Goal: Information Seeking & Learning: Learn about a topic

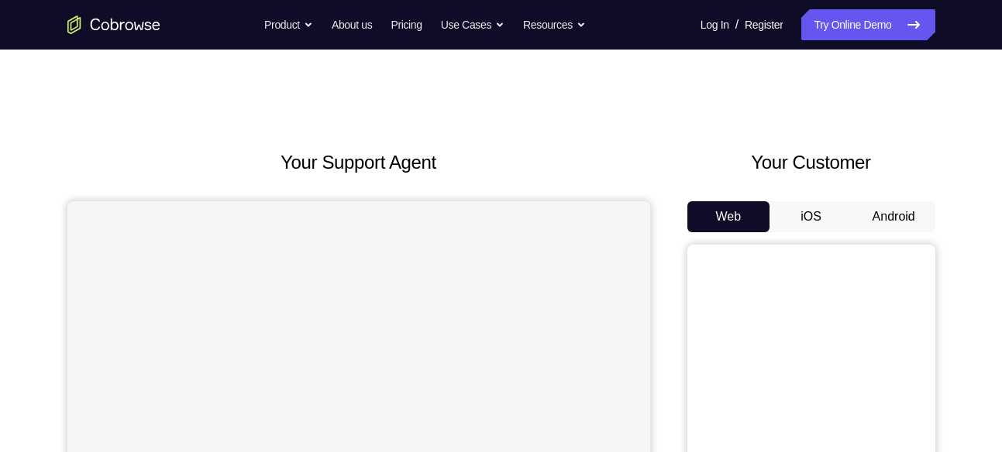
click at [898, 225] on button "Android" at bounding box center [893, 216] width 83 height 31
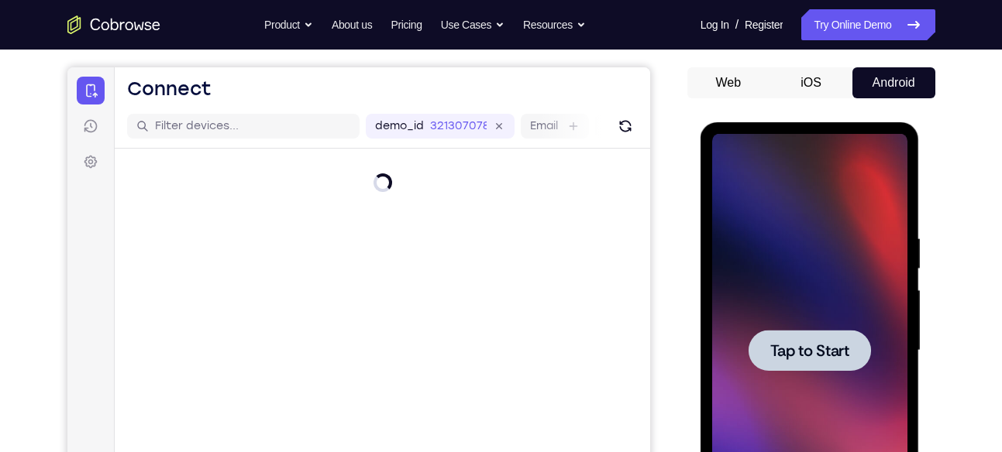
click at [788, 343] on span "Tap to Start" at bounding box center [809, 350] width 79 height 15
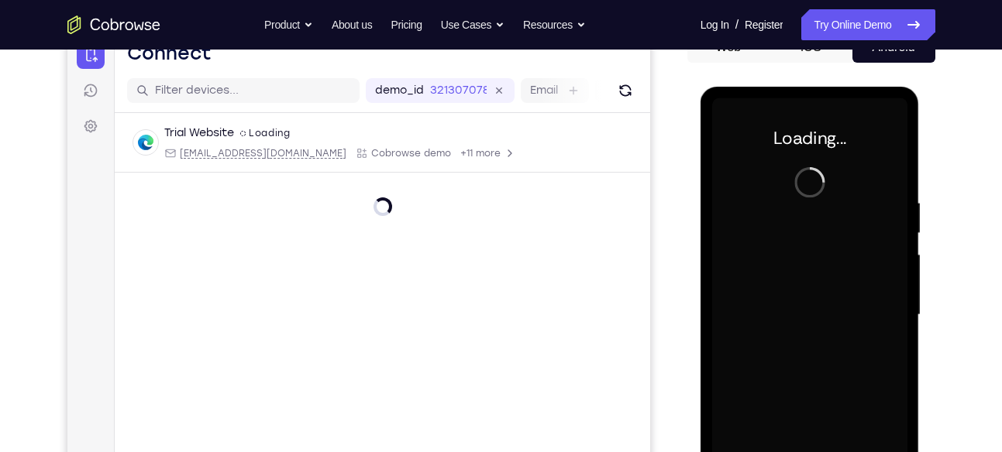
scroll to position [195, 0]
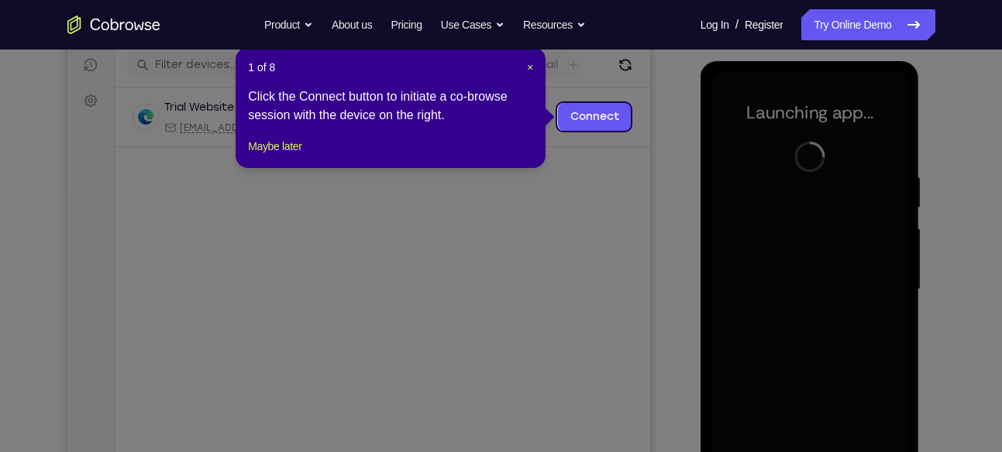
click at [525, 67] on header "1 of 8 ×" at bounding box center [390, 67] width 285 height 15
click at [530, 67] on span "×" at bounding box center [530, 67] width 6 height 12
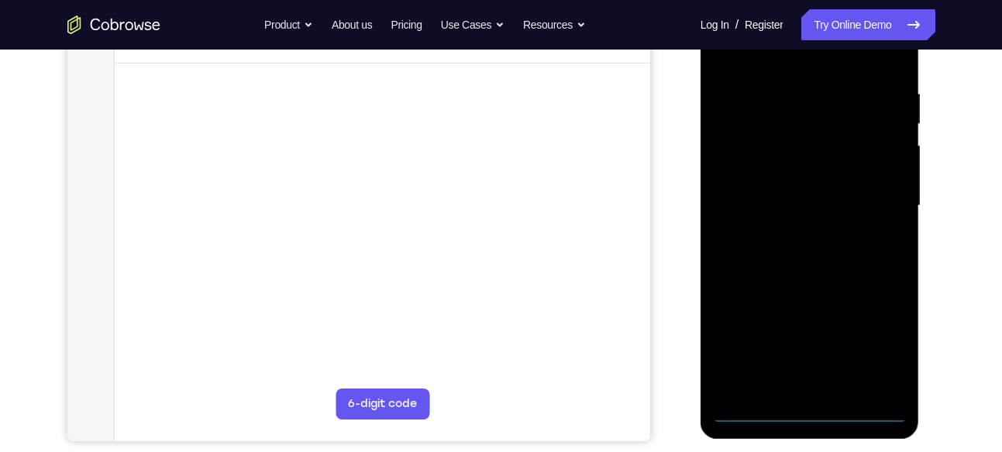
scroll to position [287, 0]
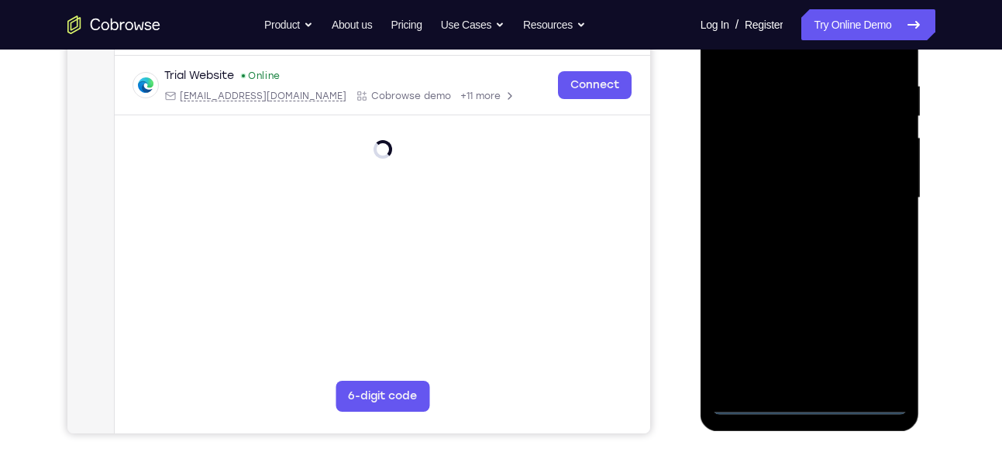
click at [813, 411] on div at bounding box center [809, 198] width 195 height 434
click at [876, 334] on div at bounding box center [809, 198] width 195 height 434
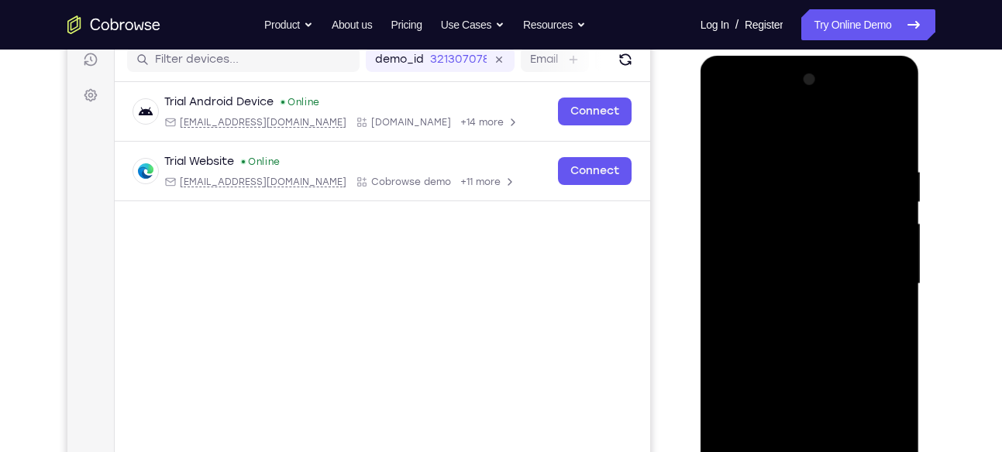
scroll to position [200, 0]
click at [739, 95] on div at bounding box center [809, 285] width 195 height 434
click at [882, 279] on div at bounding box center [809, 285] width 195 height 434
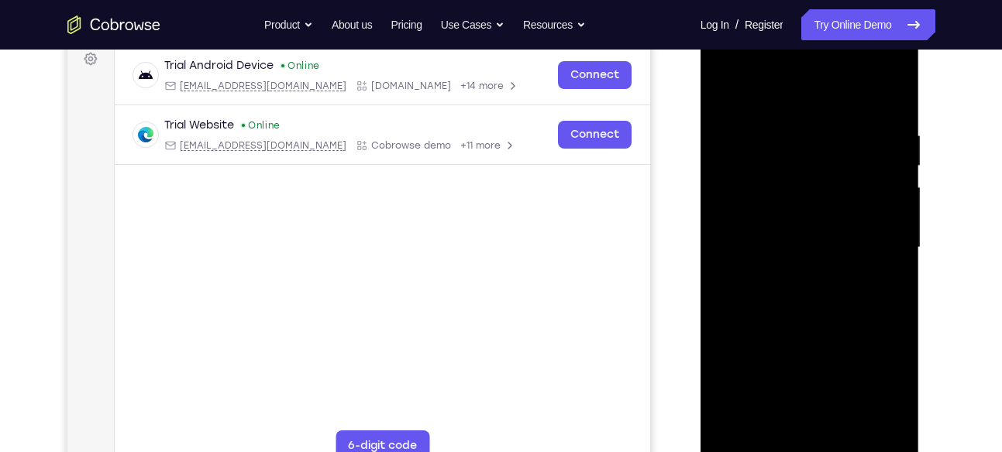
click at [794, 280] on div at bounding box center [809, 248] width 195 height 434
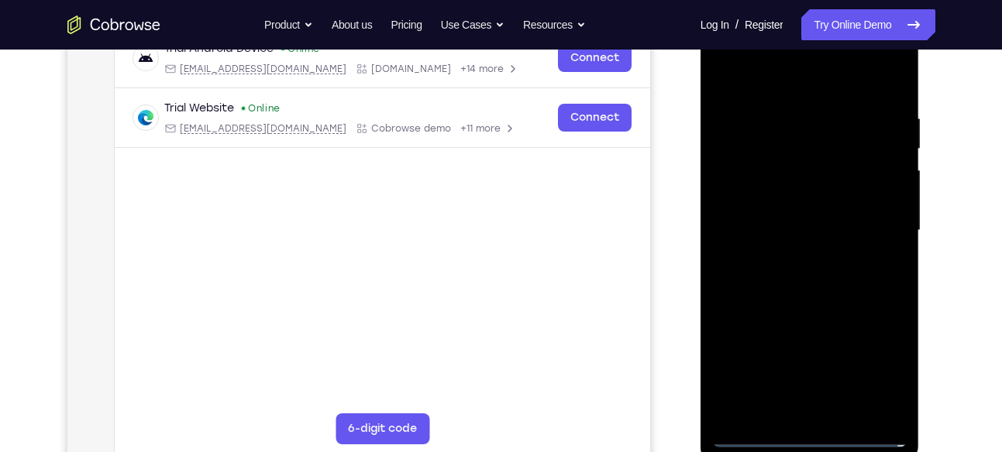
click at [816, 200] on div at bounding box center [809, 231] width 195 height 434
click at [781, 221] on div at bounding box center [809, 231] width 195 height 434
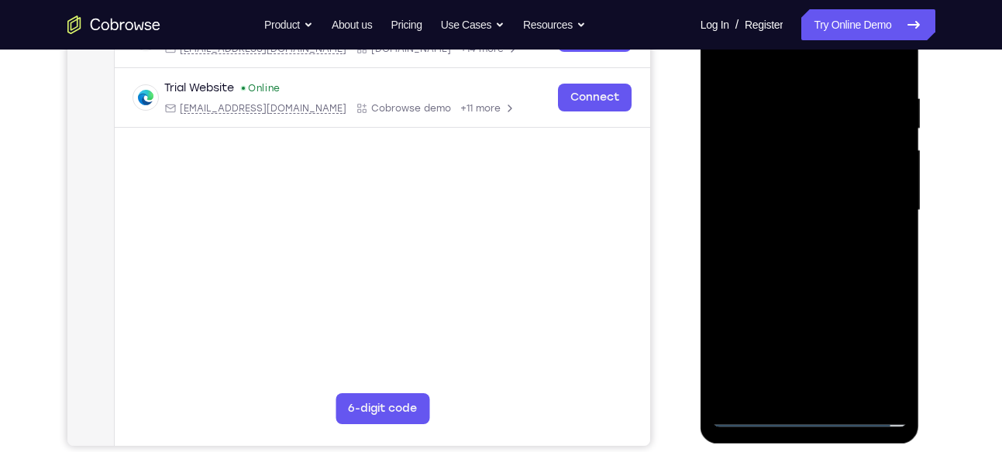
scroll to position [277, 0]
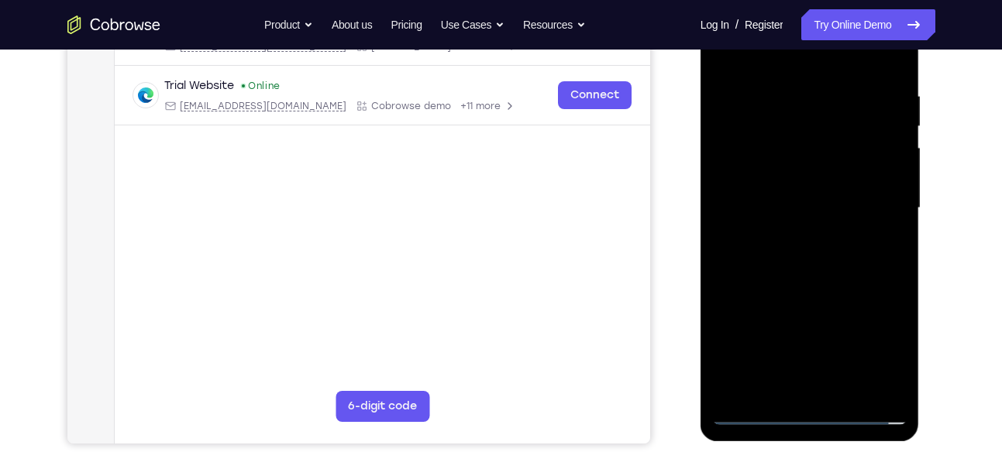
click at [834, 238] on div at bounding box center [809, 208] width 195 height 434
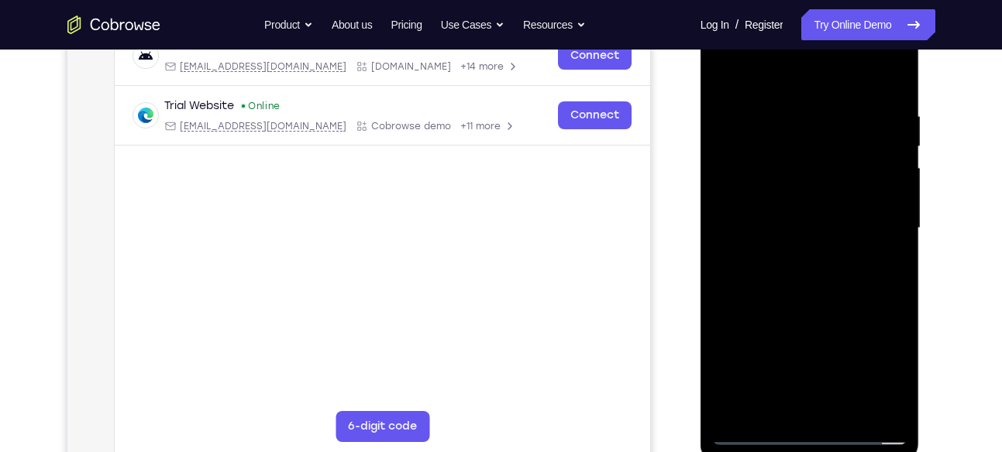
scroll to position [266, 0]
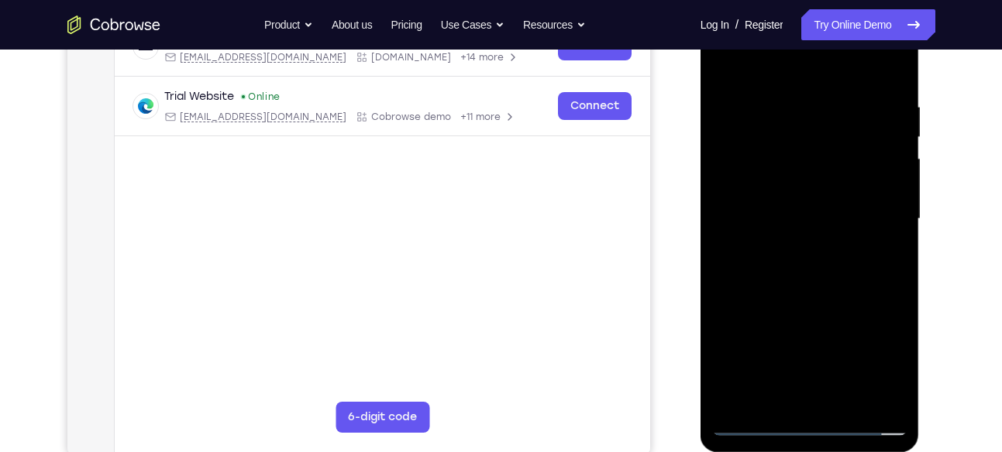
click at [863, 207] on div at bounding box center [809, 219] width 195 height 434
click at [789, 254] on div at bounding box center [809, 219] width 195 height 434
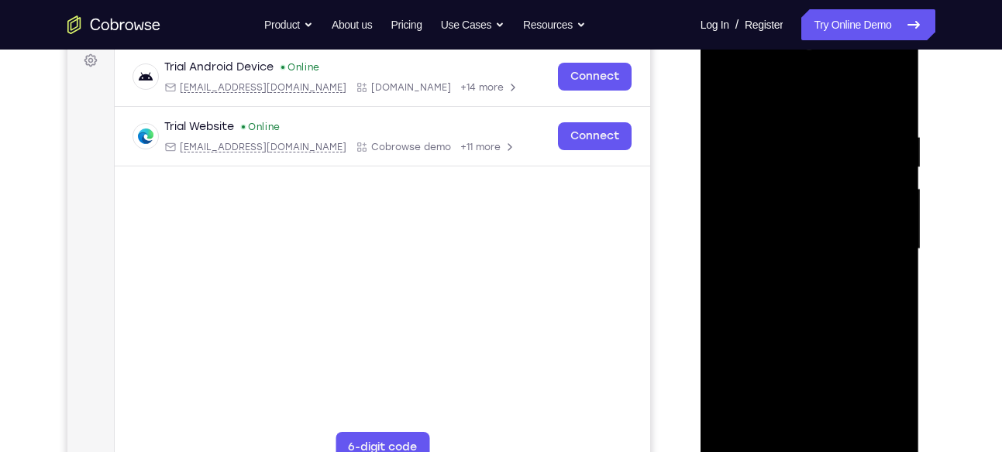
scroll to position [239, 0]
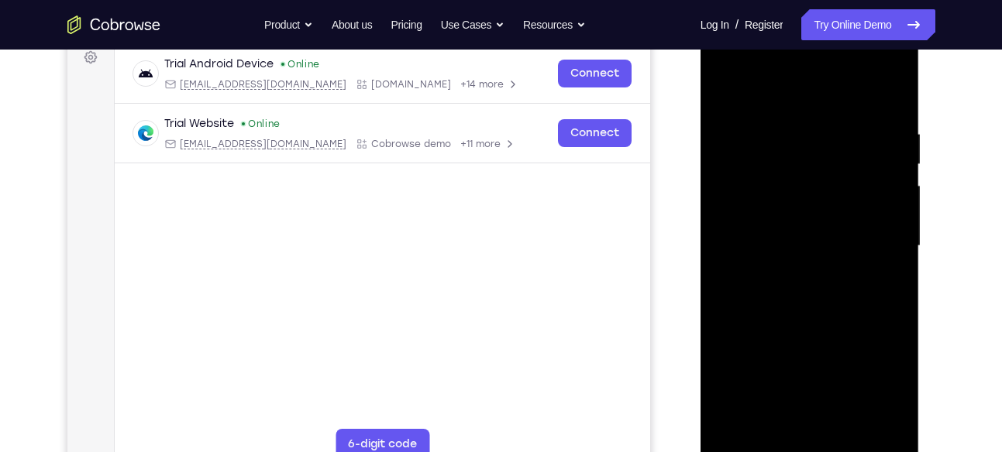
click at [803, 214] on div at bounding box center [809, 246] width 195 height 434
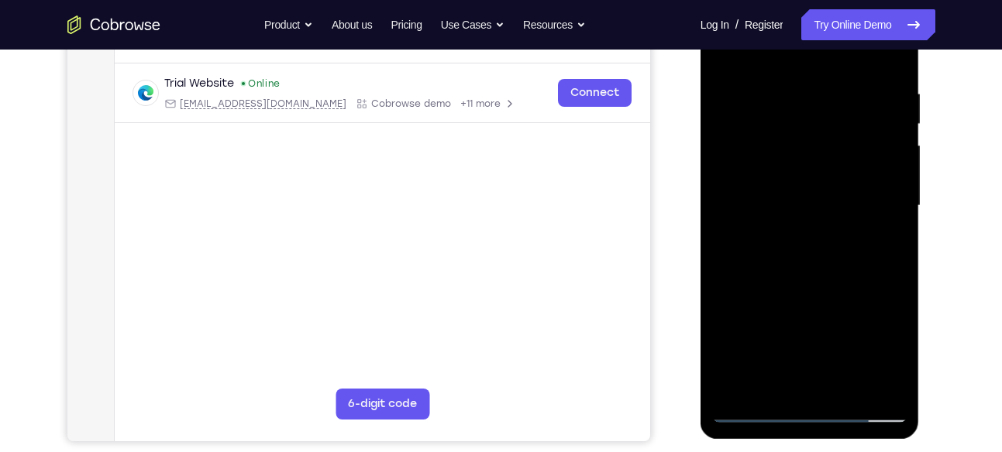
scroll to position [280, 0]
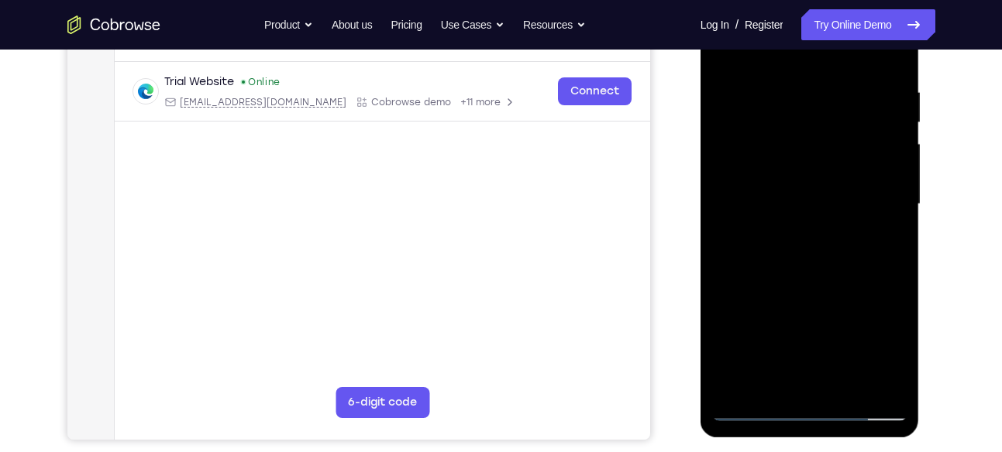
drag, startPoint x: 863, startPoint y: 305, endPoint x: 869, endPoint y: 201, distance: 104.0
click at [869, 201] on div at bounding box center [809, 205] width 195 height 434
click at [895, 181] on div at bounding box center [809, 205] width 195 height 434
click at [896, 174] on div at bounding box center [809, 205] width 195 height 434
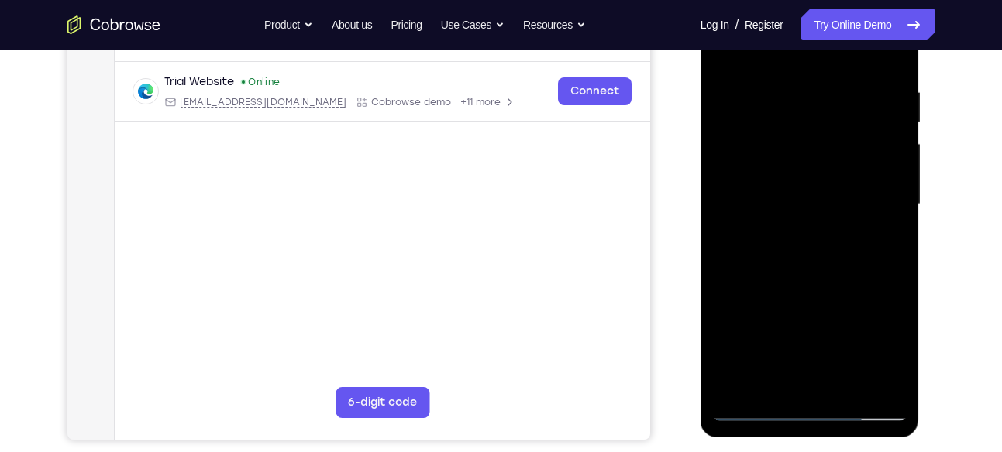
click at [804, 203] on div at bounding box center [809, 205] width 195 height 434
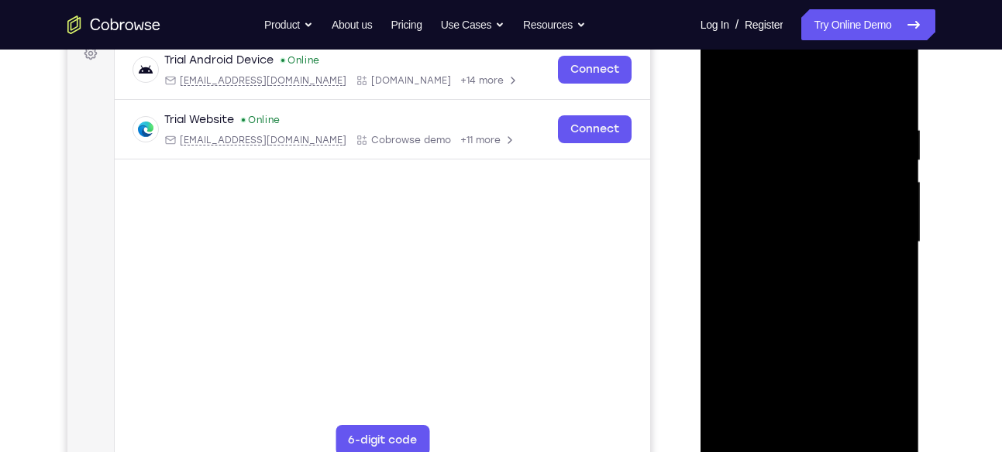
scroll to position [246, 0]
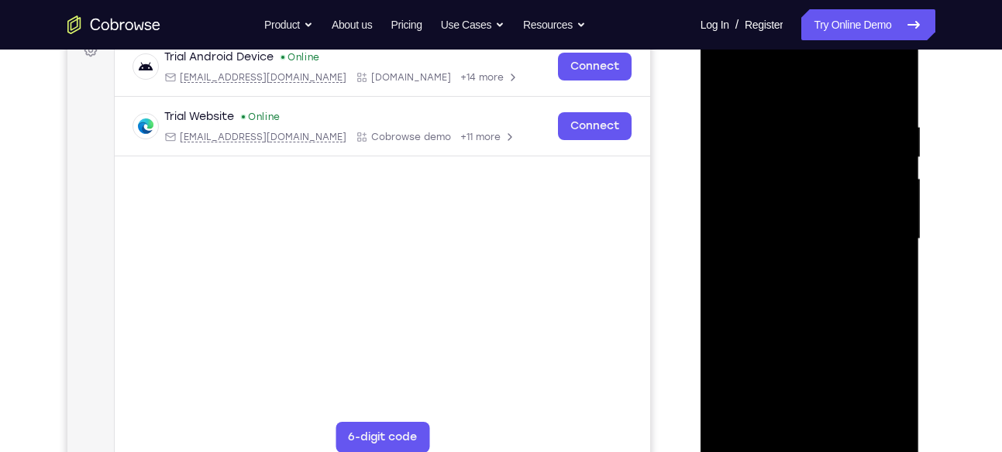
drag, startPoint x: 834, startPoint y: 285, endPoint x: 841, endPoint y: 189, distance: 96.3
click at [841, 189] on div at bounding box center [809, 239] width 195 height 434
drag, startPoint x: 832, startPoint y: 318, endPoint x: 828, endPoint y: 191, distance: 127.2
click at [828, 191] on div at bounding box center [809, 239] width 195 height 434
drag, startPoint x: 829, startPoint y: 345, endPoint x: 832, endPoint y: 164, distance: 180.6
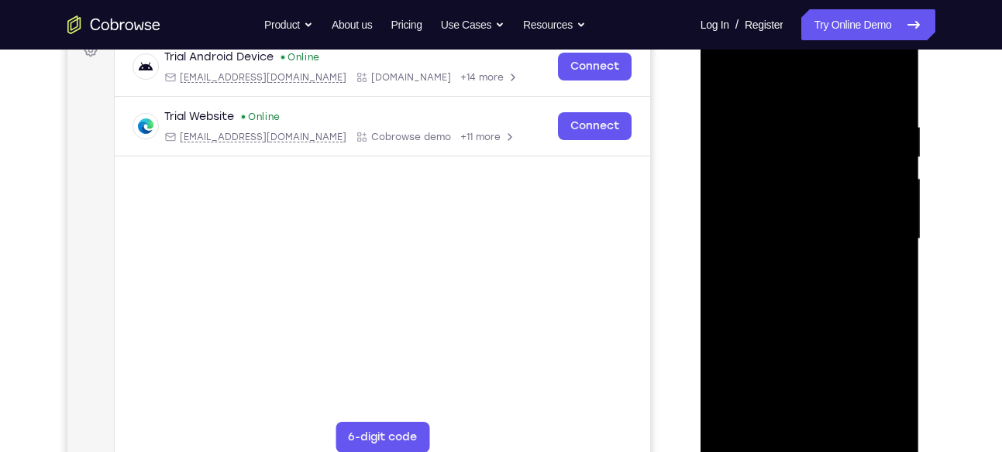
click at [832, 164] on div at bounding box center [809, 239] width 195 height 434
drag, startPoint x: 821, startPoint y: 312, endPoint x: 819, endPoint y: 179, distance: 133.3
click at [819, 179] on div at bounding box center [809, 239] width 195 height 434
drag, startPoint x: 847, startPoint y: 324, endPoint x: 840, endPoint y: 125, distance: 199.3
click at [840, 125] on div at bounding box center [809, 239] width 195 height 434
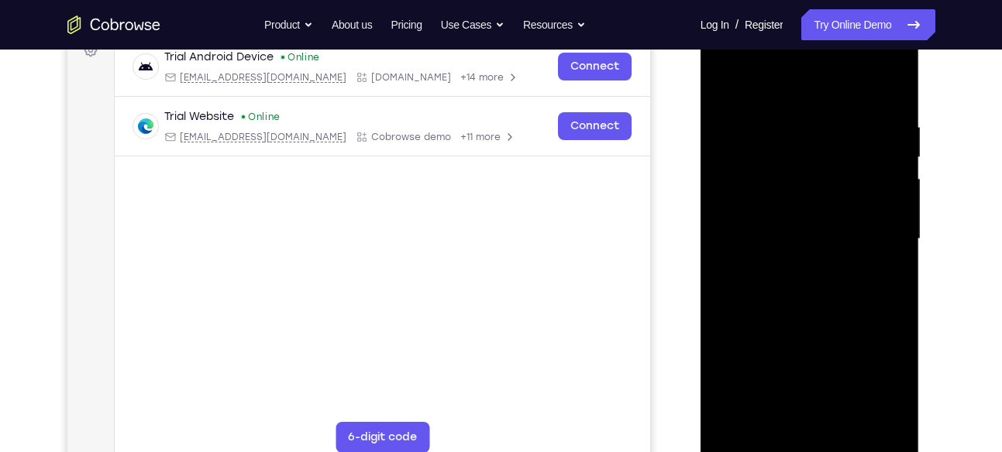
drag, startPoint x: 844, startPoint y: 351, endPoint x: 846, endPoint y: 167, distance: 184.4
click at [846, 167] on div at bounding box center [809, 239] width 195 height 434
drag, startPoint x: 837, startPoint y: 318, endPoint x: 817, endPoint y: 160, distance: 159.2
click at [817, 160] on div at bounding box center [809, 239] width 195 height 434
click at [781, 134] on div at bounding box center [809, 239] width 195 height 434
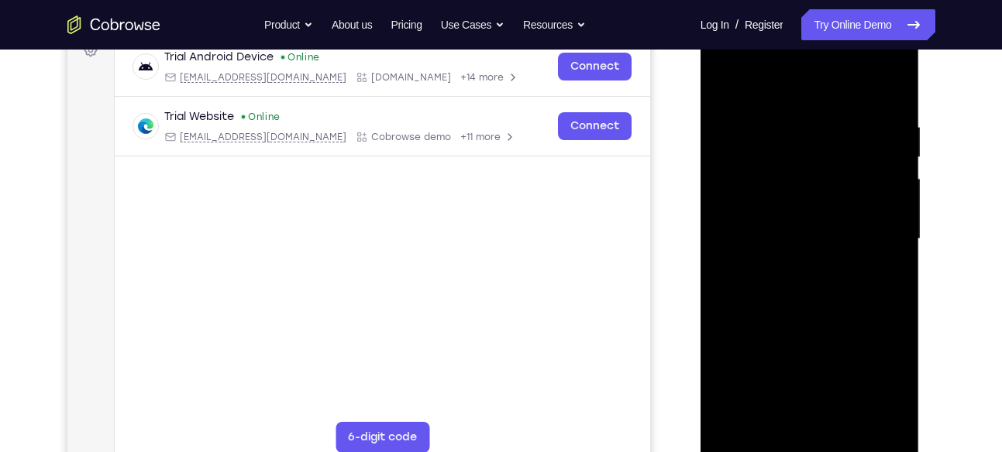
drag, startPoint x: 820, startPoint y: 318, endPoint x: 818, endPoint y: 116, distance: 202.2
click at [818, 116] on div at bounding box center [809, 239] width 195 height 434
drag, startPoint x: 808, startPoint y: 323, endPoint x: 806, endPoint y: 177, distance: 146.5
click at [806, 177] on div at bounding box center [809, 239] width 195 height 434
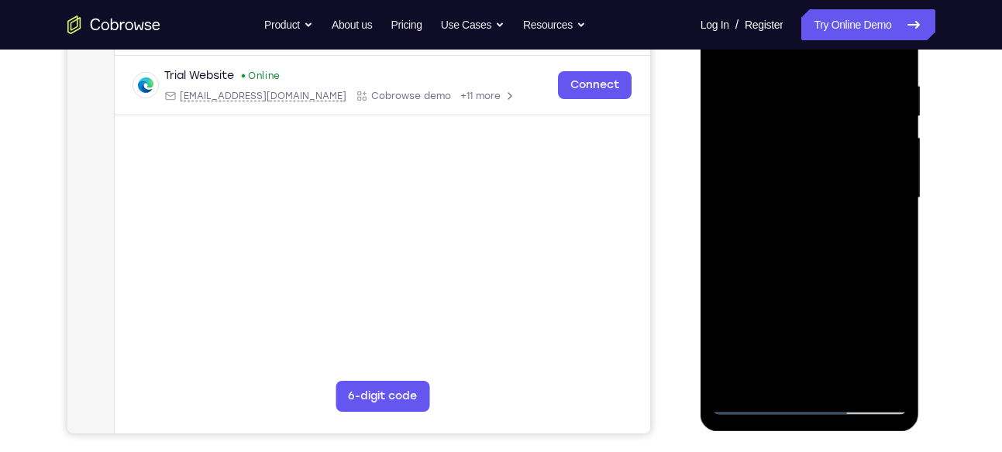
scroll to position [295, 0]
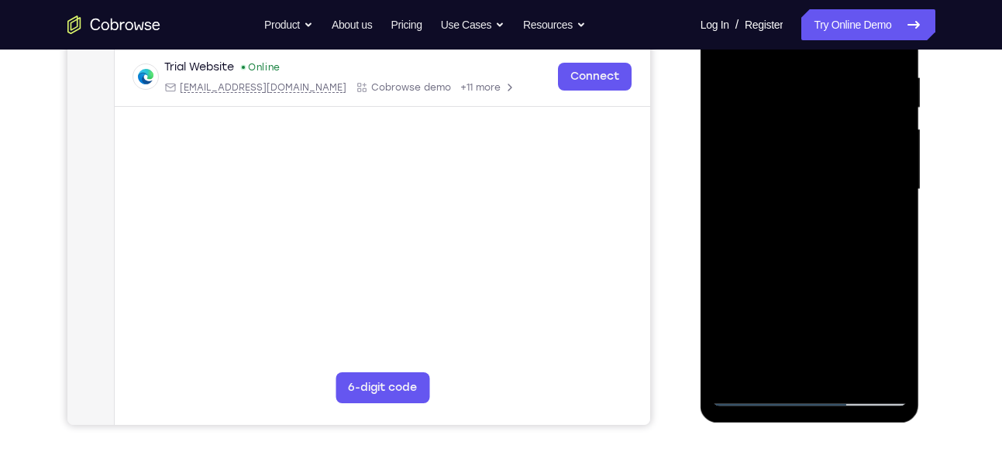
drag, startPoint x: 844, startPoint y: 299, endPoint x: 842, endPoint y: 152, distance: 147.2
click at [842, 152] on div at bounding box center [809, 190] width 195 height 434
drag, startPoint x: 836, startPoint y: 315, endPoint x: 839, endPoint y: 163, distance: 151.9
click at [839, 163] on div at bounding box center [809, 190] width 195 height 434
drag, startPoint x: 831, startPoint y: 328, endPoint x: 815, endPoint y: 177, distance: 151.1
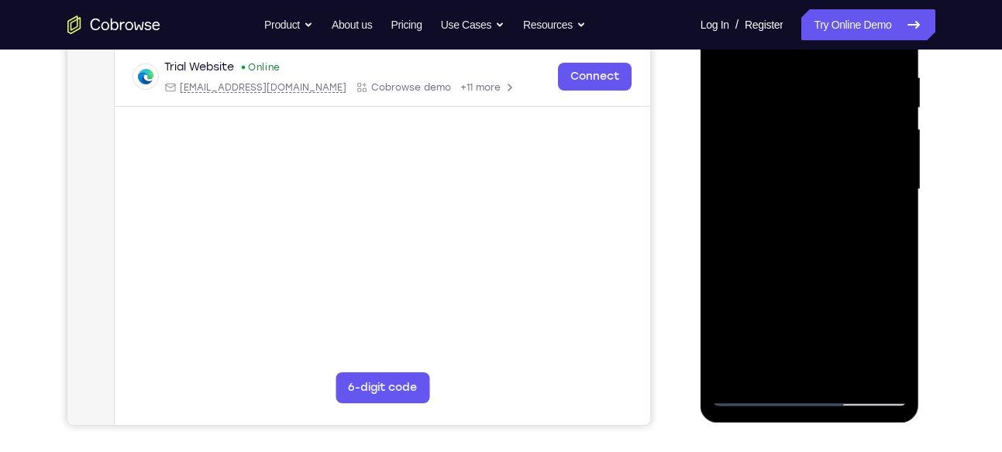
click at [815, 177] on div at bounding box center [809, 190] width 195 height 434
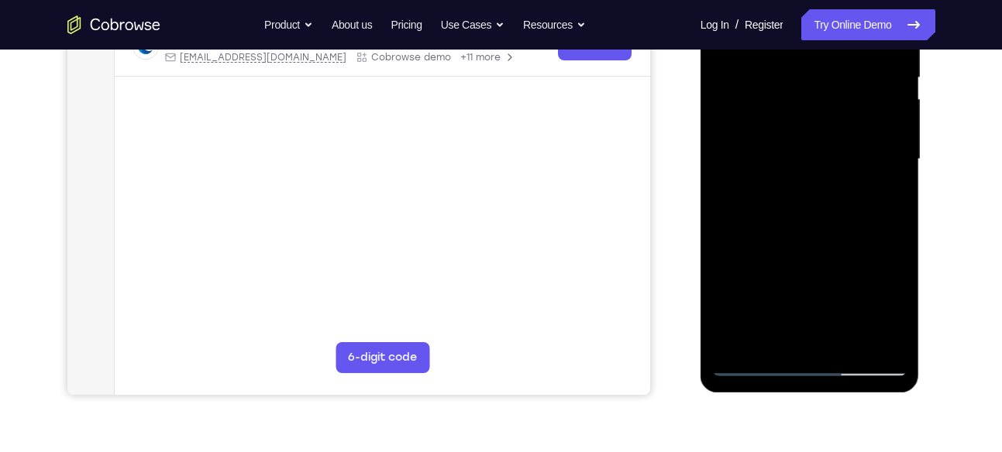
scroll to position [328, 0]
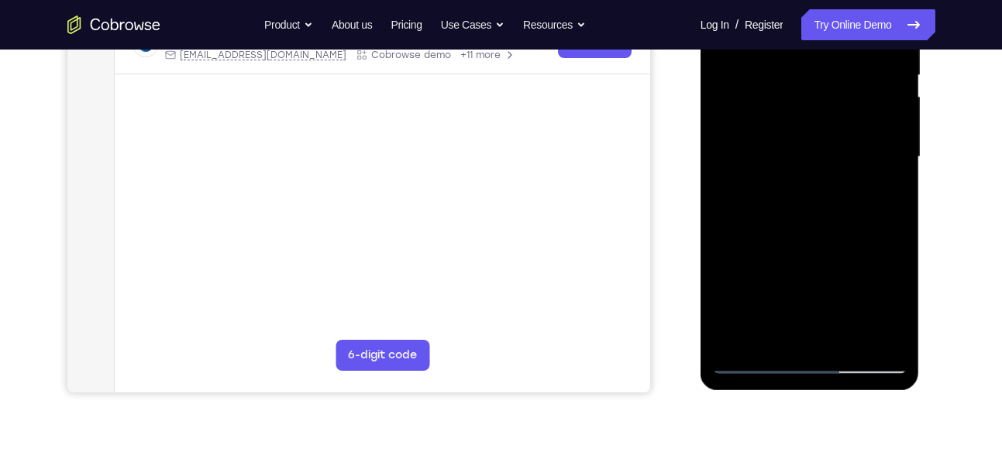
drag, startPoint x: 869, startPoint y: 280, endPoint x: 852, endPoint y: 132, distance: 149.0
click at [852, 132] on div at bounding box center [809, 157] width 195 height 434
drag, startPoint x: 845, startPoint y: 305, endPoint x: 825, endPoint y: 108, distance: 197.0
click at [825, 108] on div at bounding box center [809, 157] width 195 height 434
click at [840, 339] on div at bounding box center [809, 157] width 195 height 434
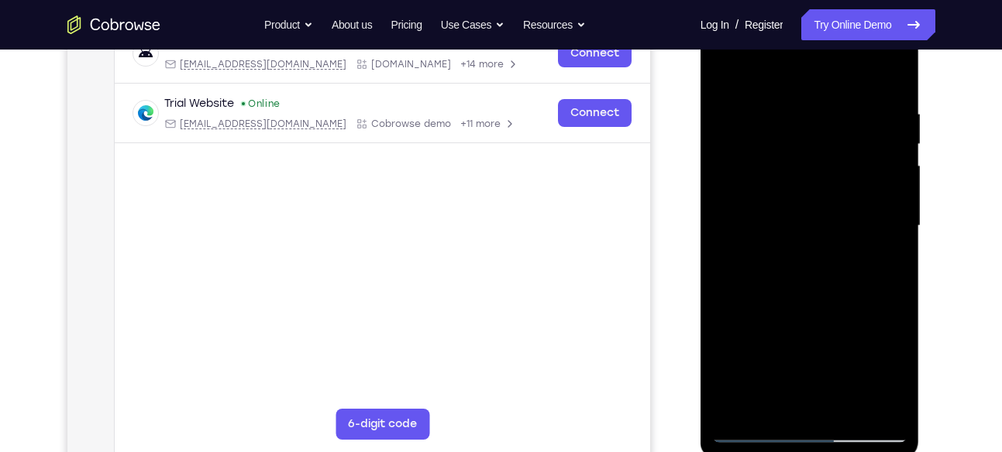
scroll to position [255, 0]
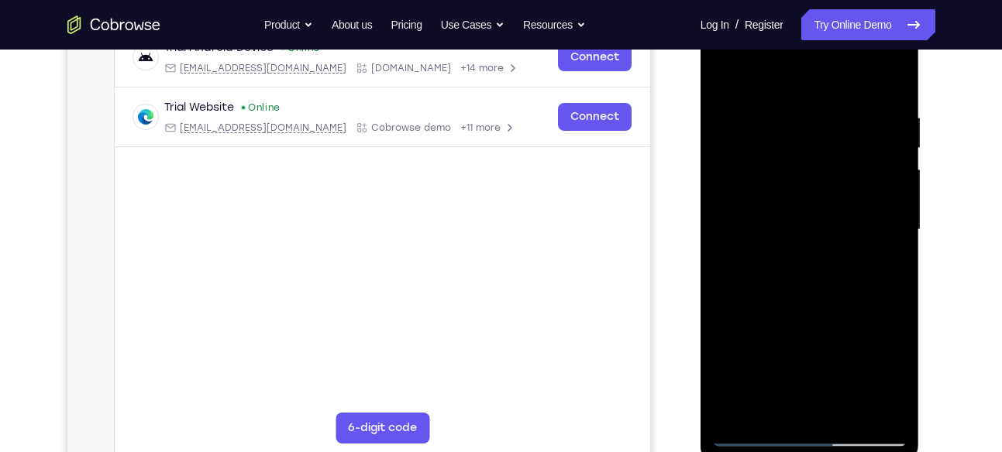
click at [814, 311] on div at bounding box center [809, 230] width 195 height 434
click at [725, 69] on div at bounding box center [809, 230] width 195 height 434
drag, startPoint x: 827, startPoint y: 115, endPoint x: 788, endPoint y: 317, distance: 205.9
click at [788, 317] on div at bounding box center [809, 230] width 195 height 434
drag, startPoint x: 817, startPoint y: 163, endPoint x: 825, endPoint y: 384, distance: 221.0
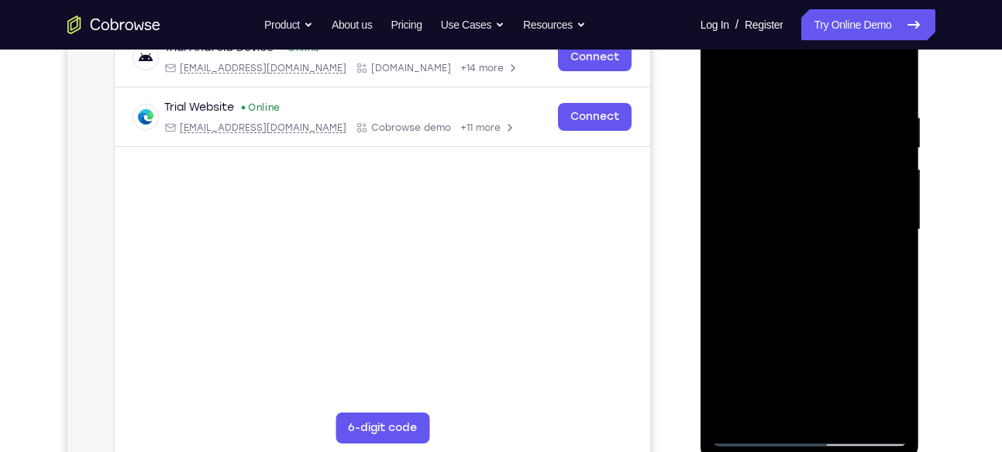
click at [825, 384] on div at bounding box center [809, 230] width 195 height 434
click at [727, 99] on div at bounding box center [809, 230] width 195 height 434
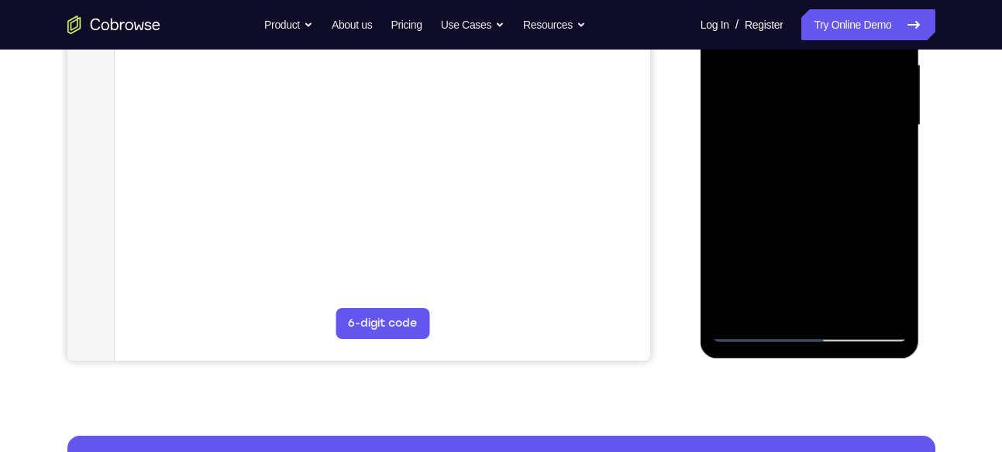
scroll to position [362, 0]
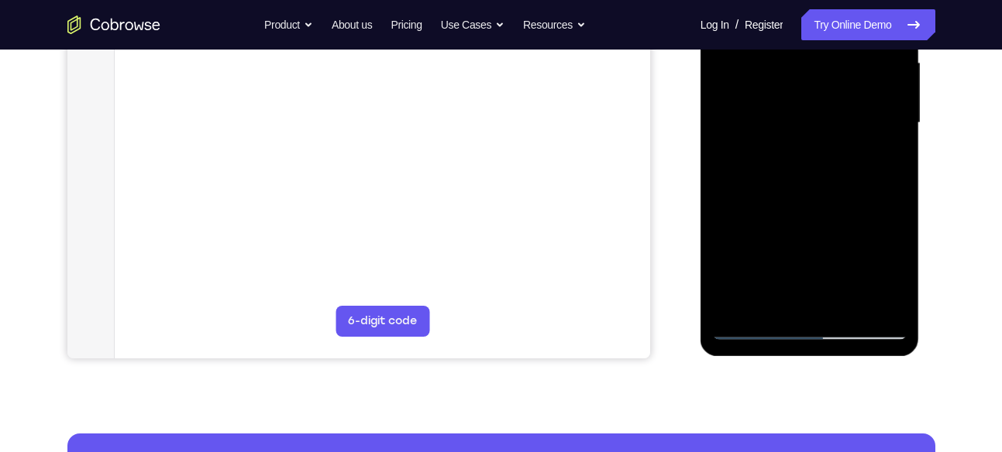
click at [893, 157] on div at bounding box center [809, 123] width 195 height 434
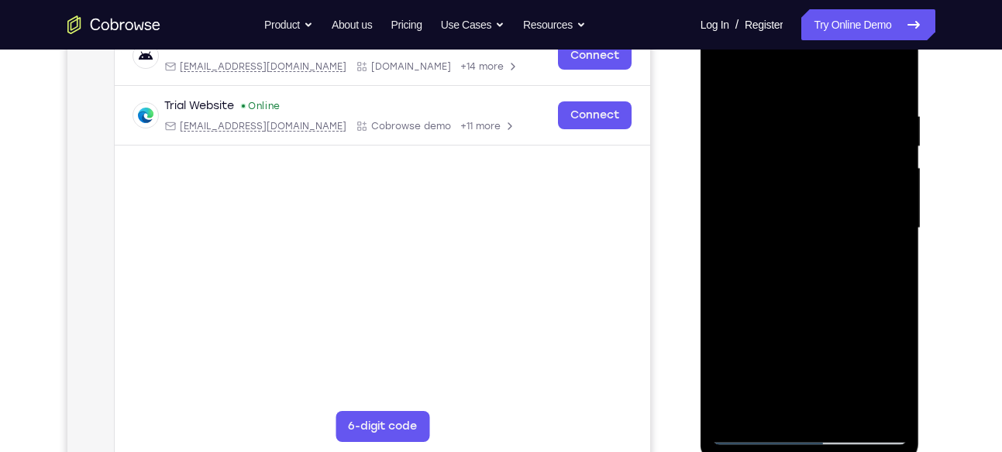
scroll to position [256, 0]
click at [887, 154] on div at bounding box center [809, 229] width 195 height 434
click at [883, 122] on div at bounding box center [809, 228] width 195 height 434
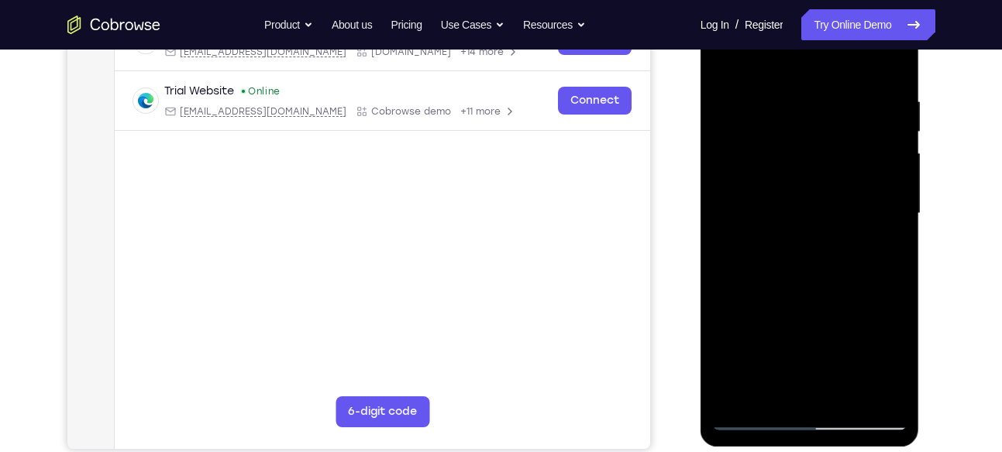
scroll to position [270, 0]
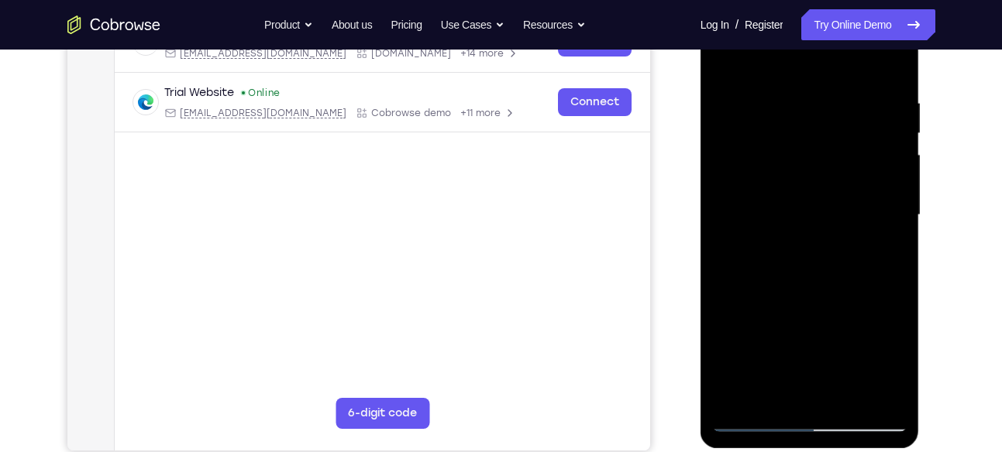
drag, startPoint x: 881, startPoint y: 182, endPoint x: 815, endPoint y: 186, distance: 66.0
click at [815, 186] on div at bounding box center [809, 215] width 195 height 434
drag, startPoint x: 863, startPoint y: 145, endPoint x: 815, endPoint y: 160, distance: 50.2
click at [815, 160] on div at bounding box center [809, 215] width 195 height 434
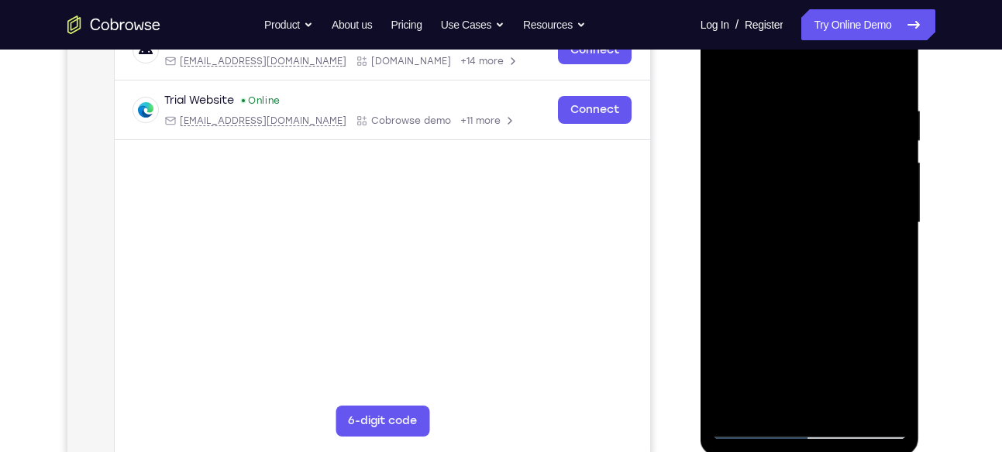
drag, startPoint x: 886, startPoint y: 112, endPoint x: 831, endPoint y: 134, distance: 58.7
click at [831, 134] on div at bounding box center [809, 223] width 195 height 434
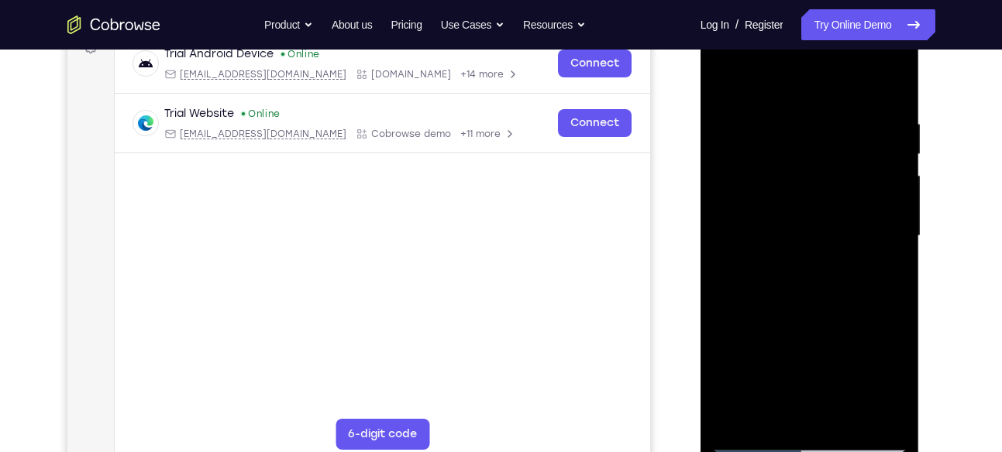
drag, startPoint x: 874, startPoint y: 184, endPoint x: 837, endPoint y: 184, distance: 37.2
click at [837, 184] on div at bounding box center [809, 236] width 195 height 434
click at [893, 165] on div at bounding box center [809, 236] width 195 height 434
drag, startPoint x: 886, startPoint y: 214, endPoint x: 834, endPoint y: 205, distance: 53.4
click at [834, 205] on div at bounding box center [809, 236] width 195 height 434
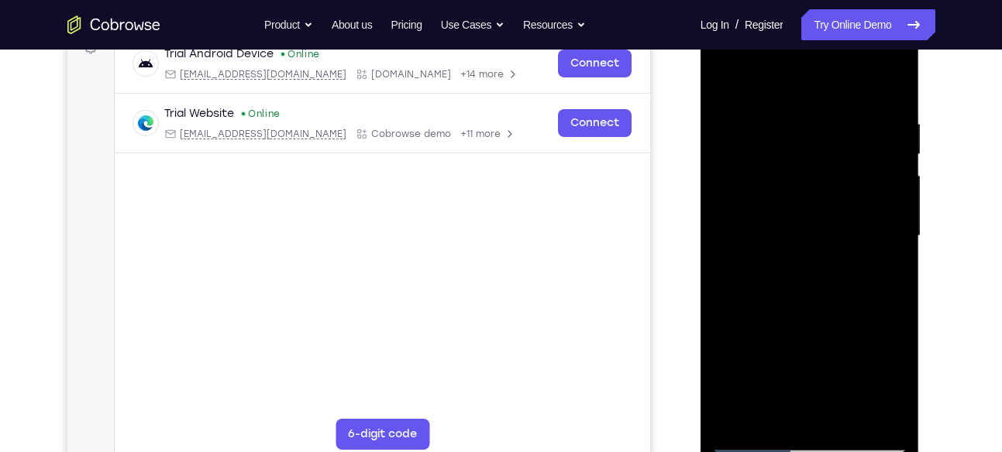
click at [881, 193] on div at bounding box center [809, 236] width 195 height 434
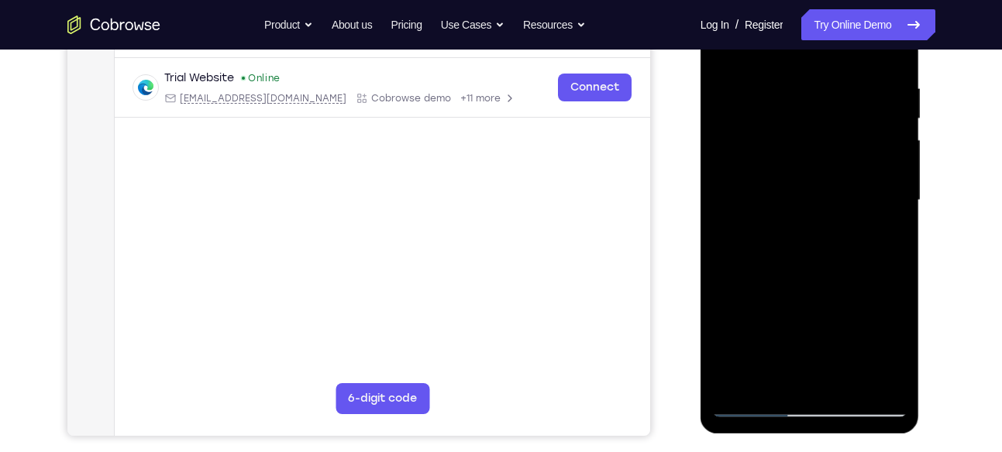
scroll to position [273, 0]
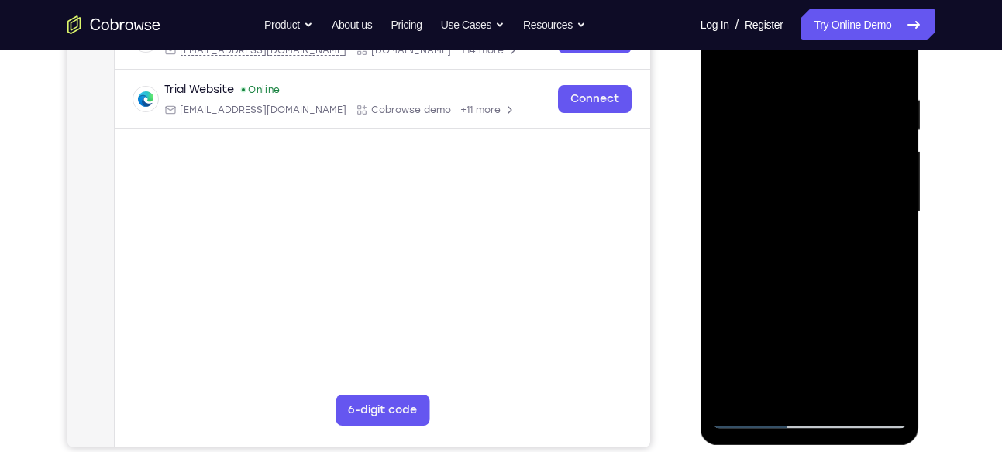
click at [882, 212] on div at bounding box center [809, 212] width 195 height 434
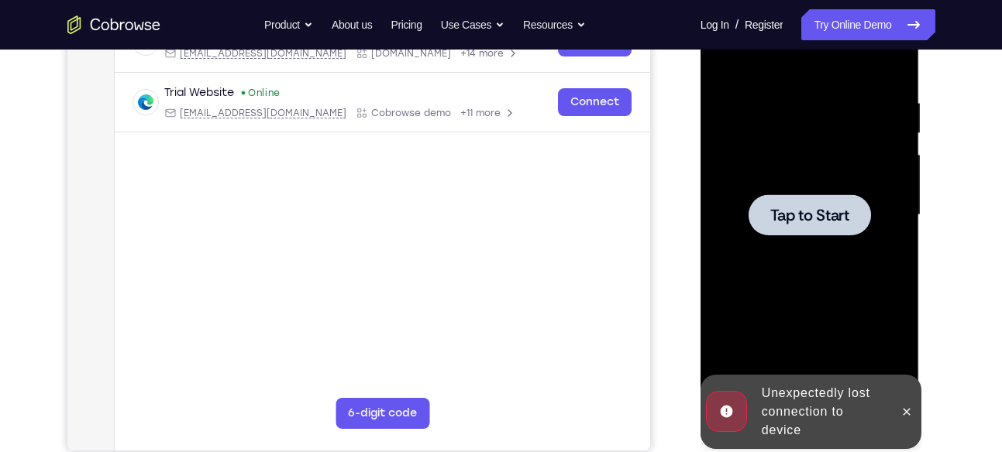
scroll to position [236, 0]
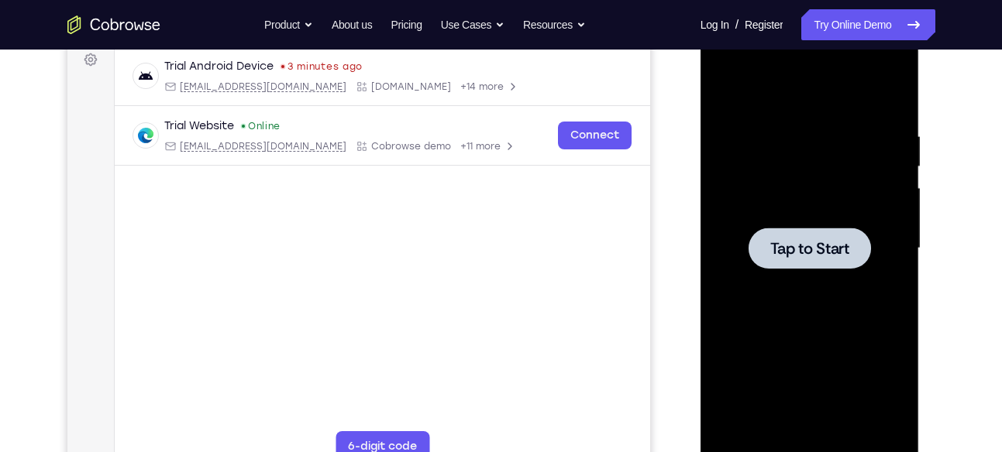
drag, startPoint x: 862, startPoint y: 211, endPoint x: 864, endPoint y: 224, distance: 13.4
click at [862, 211] on div at bounding box center [809, 249] width 195 height 434
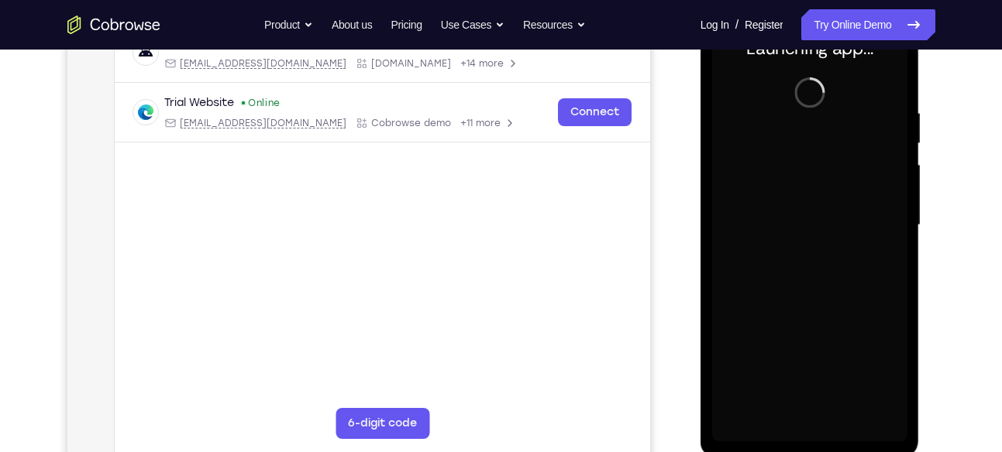
scroll to position [260, 0]
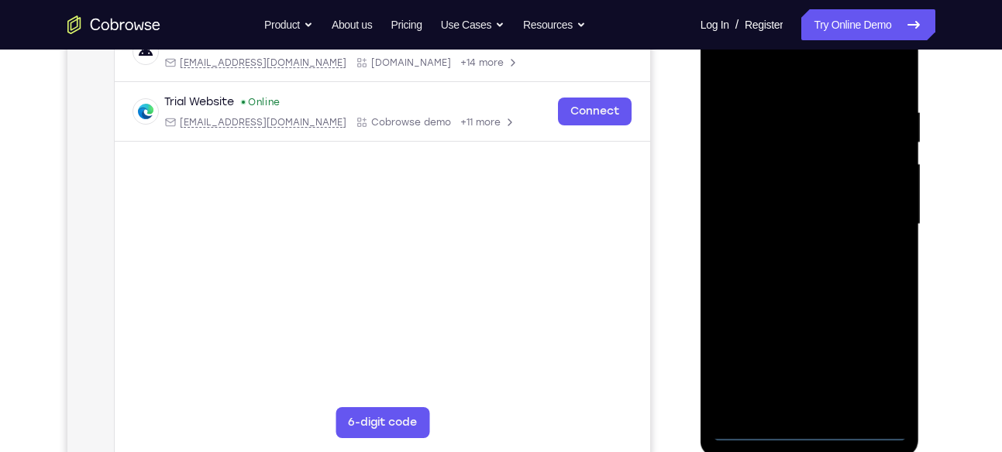
click at [805, 429] on div at bounding box center [809, 225] width 195 height 434
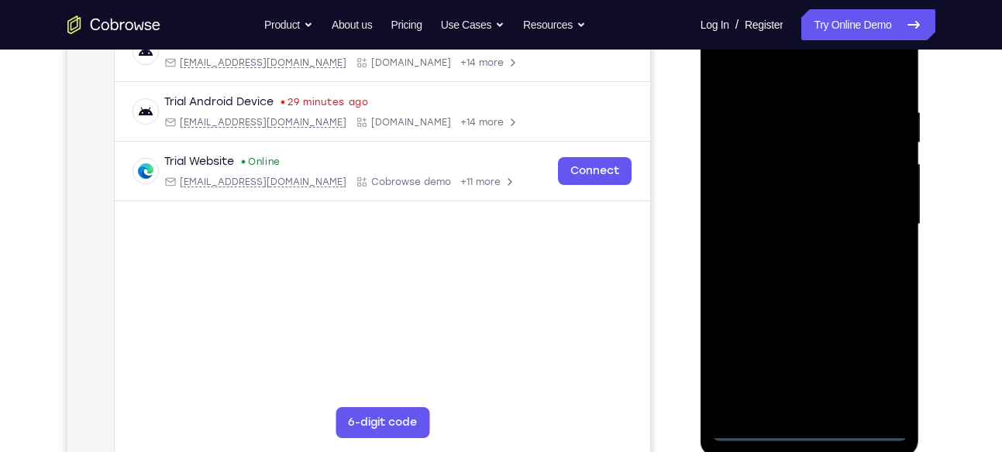
click at [879, 357] on div at bounding box center [809, 225] width 195 height 434
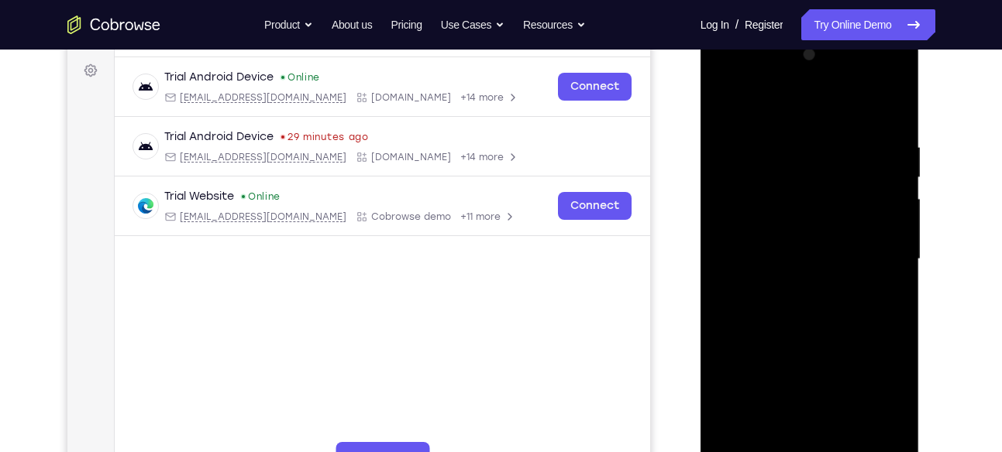
scroll to position [217, 0]
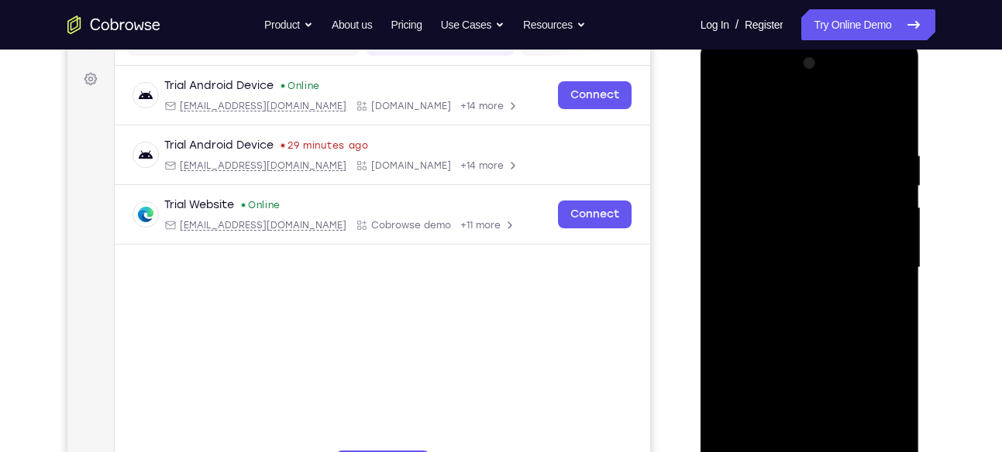
click at [752, 87] on div at bounding box center [809, 268] width 195 height 434
click at [888, 257] on div at bounding box center [809, 268] width 195 height 434
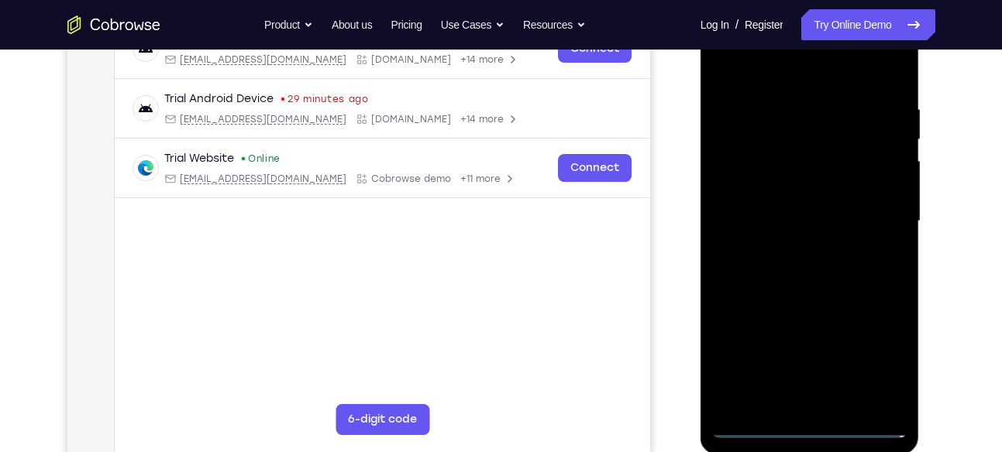
scroll to position [264, 0]
click at [797, 246] on div at bounding box center [809, 221] width 195 height 434
click at [778, 208] on div at bounding box center [809, 221] width 195 height 434
click at [769, 191] on div at bounding box center [809, 221] width 195 height 434
click at [762, 220] on div at bounding box center [809, 221] width 195 height 434
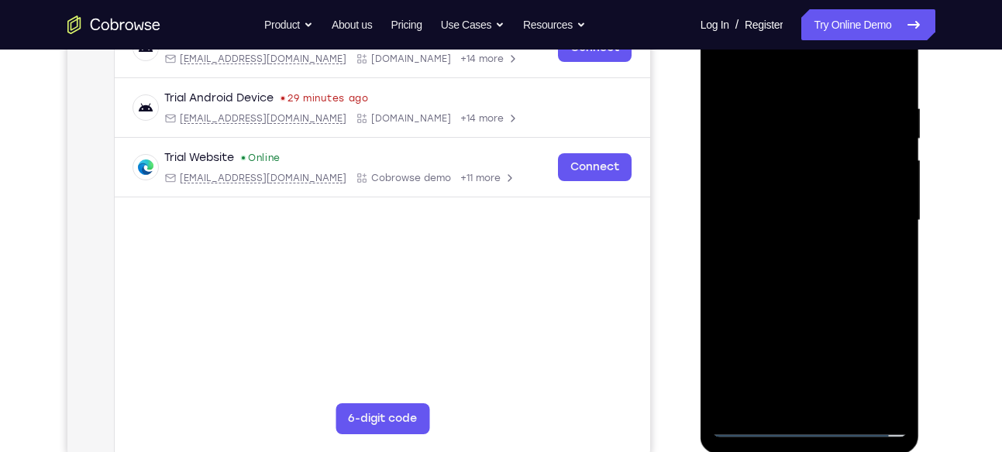
click at [757, 268] on div at bounding box center [809, 221] width 195 height 434
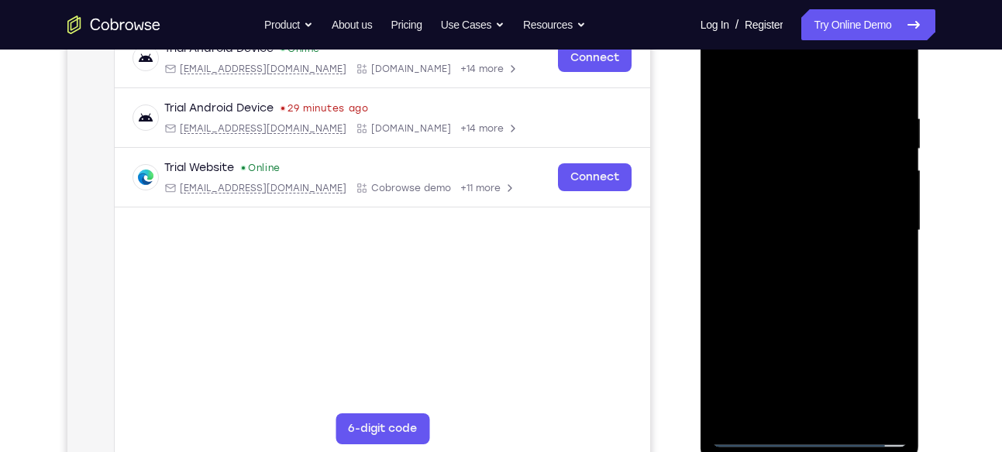
scroll to position [252, 0]
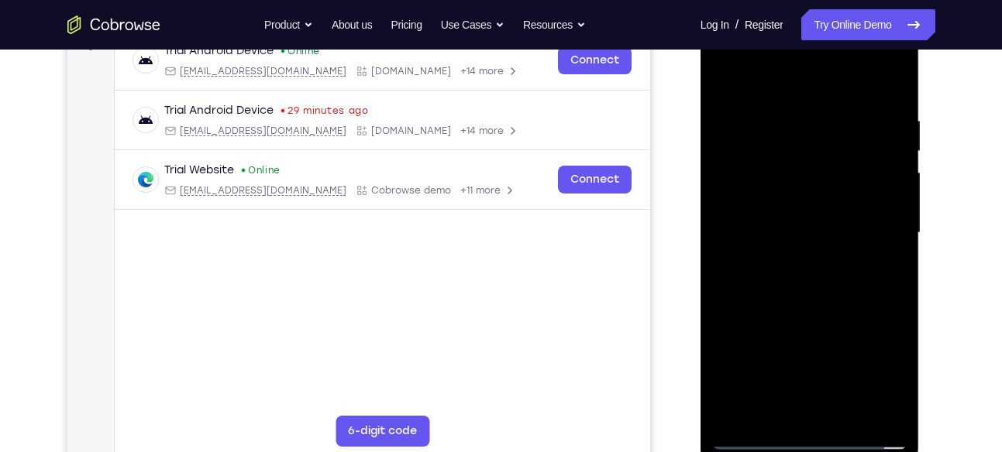
click at [783, 277] on div at bounding box center [809, 233] width 195 height 434
click at [794, 208] on div at bounding box center [809, 233] width 195 height 434
click at [807, 228] on div at bounding box center [809, 233] width 195 height 434
click at [874, 51] on div at bounding box center [809, 233] width 195 height 434
click at [725, 56] on div at bounding box center [809, 233] width 195 height 434
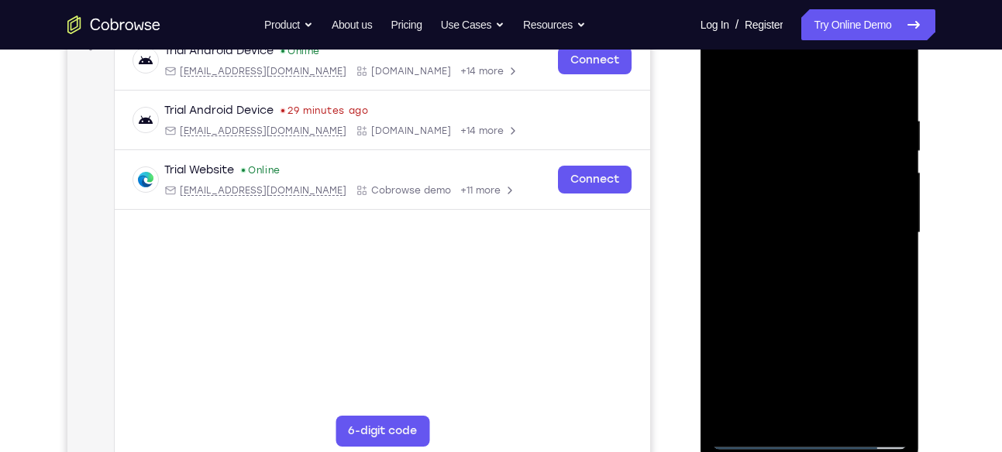
click at [788, 232] on div at bounding box center [809, 233] width 195 height 434
click at [896, 73] on div at bounding box center [809, 233] width 195 height 434
click at [890, 80] on div at bounding box center [809, 233] width 195 height 434
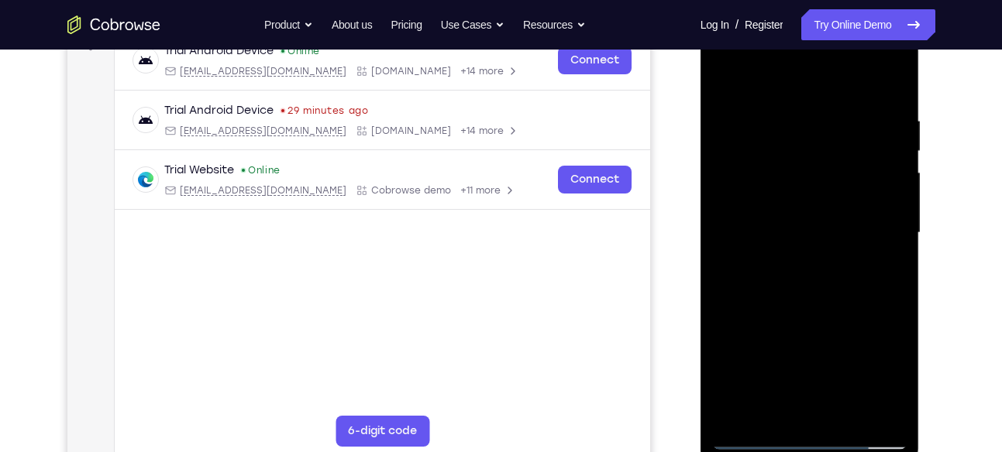
click at [804, 197] on div at bounding box center [809, 233] width 195 height 434
click at [742, 201] on div at bounding box center [809, 233] width 195 height 434
click at [795, 259] on div at bounding box center [809, 233] width 195 height 434
click at [750, 189] on div at bounding box center [809, 233] width 195 height 434
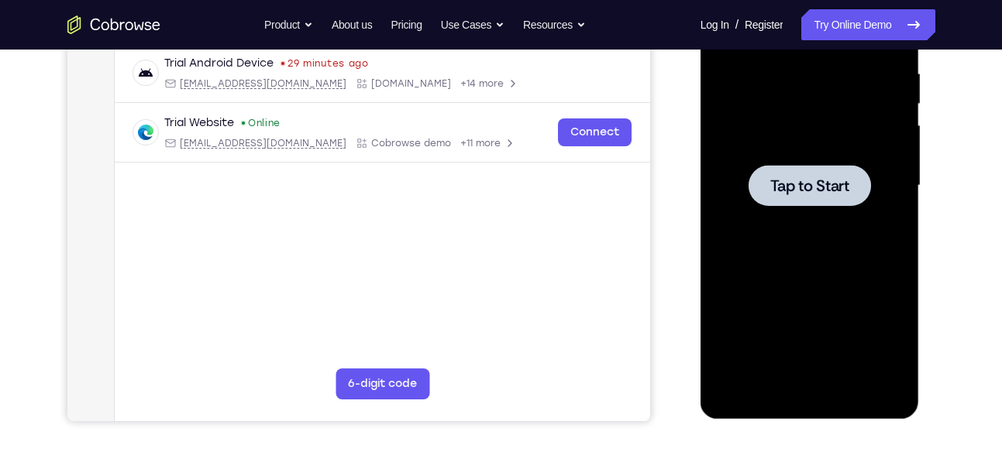
scroll to position [302, 0]
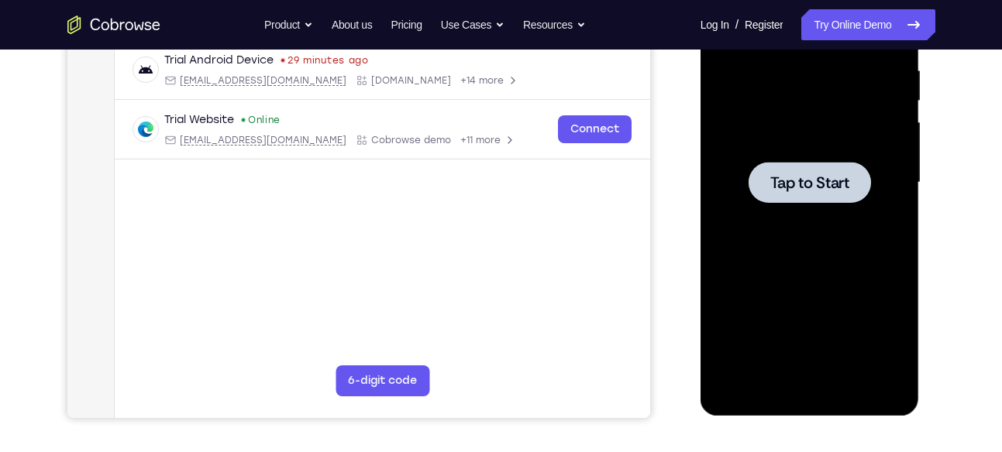
click at [824, 191] on span "Tap to Start" at bounding box center [809, 182] width 79 height 15
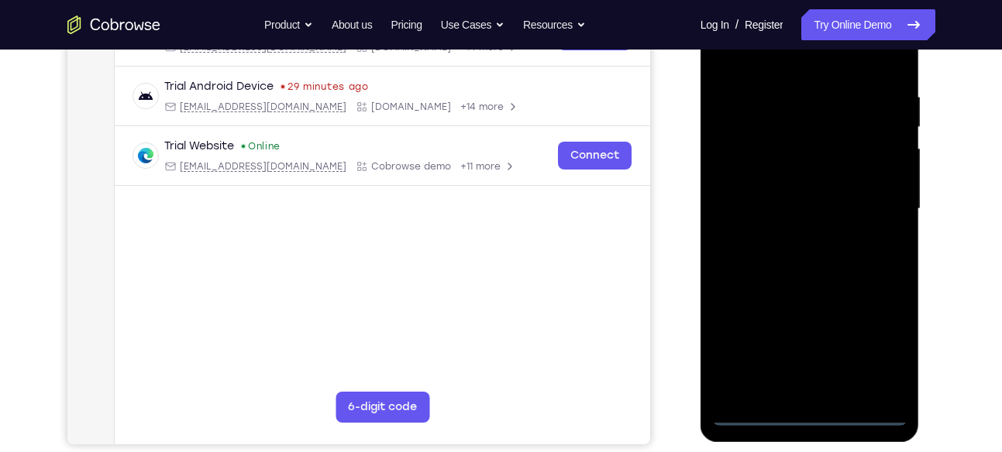
scroll to position [277, 0]
click at [809, 412] on div at bounding box center [809, 208] width 195 height 434
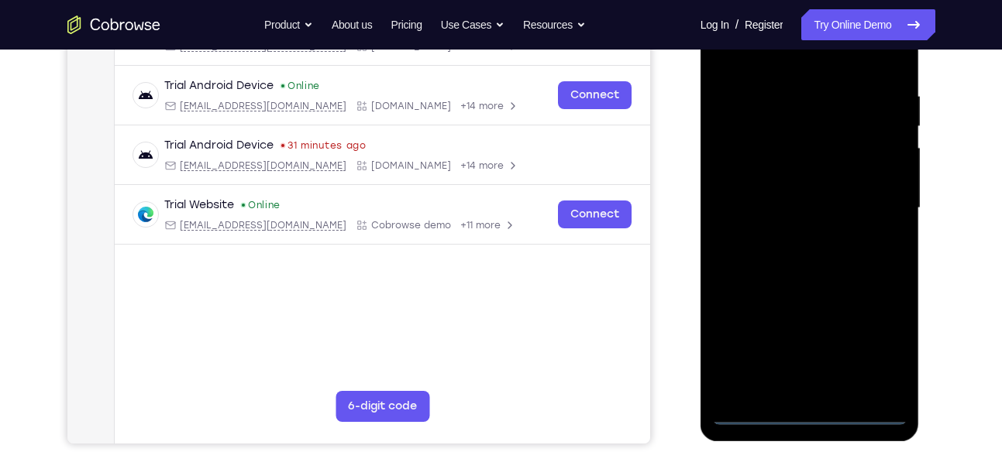
click at [883, 342] on div at bounding box center [809, 208] width 195 height 434
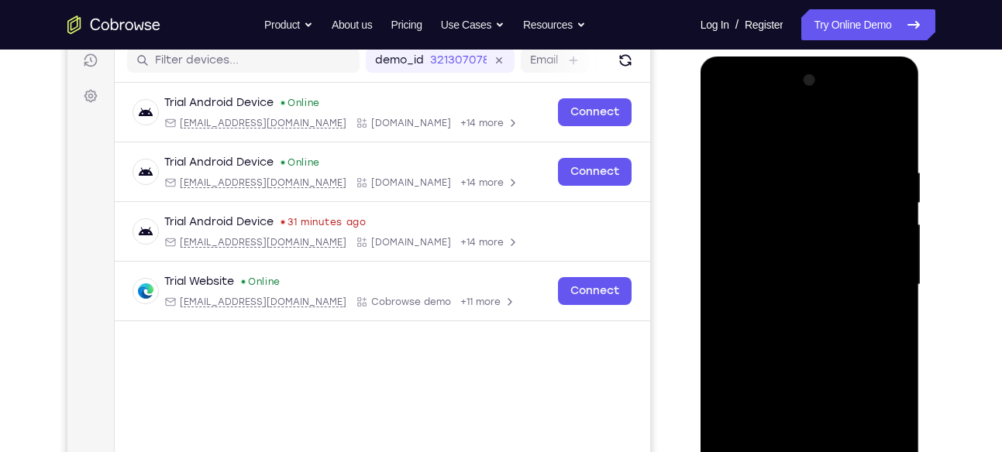
scroll to position [189, 0]
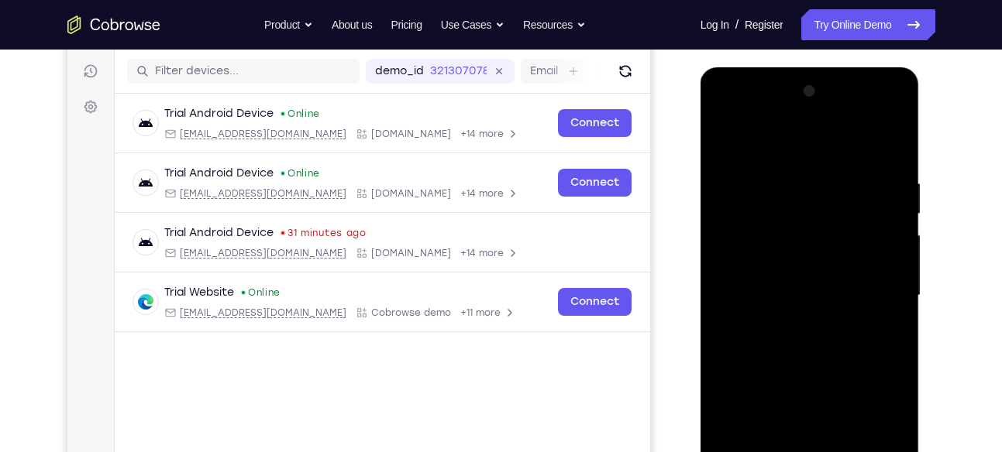
click at [742, 117] on div at bounding box center [809, 296] width 195 height 434
click at [798, 280] on div at bounding box center [809, 296] width 195 height 434
click at [891, 143] on div at bounding box center [809, 296] width 195 height 434
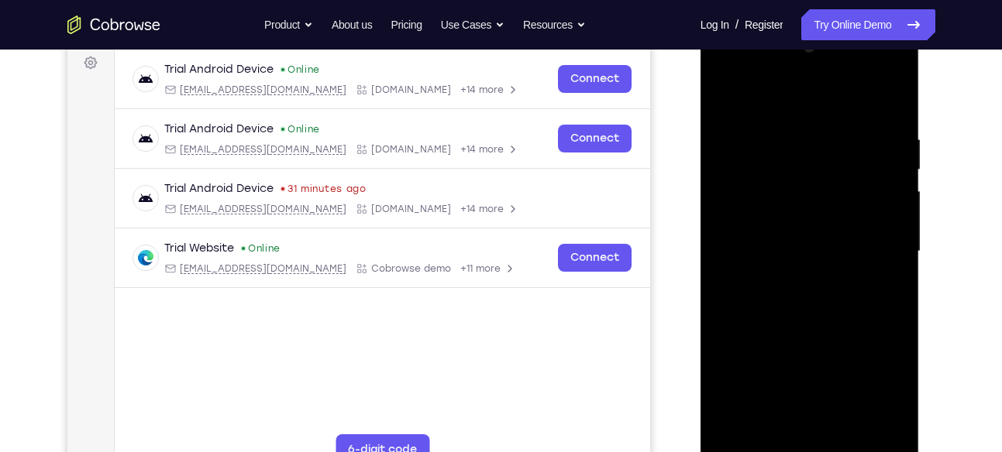
scroll to position [252, 0]
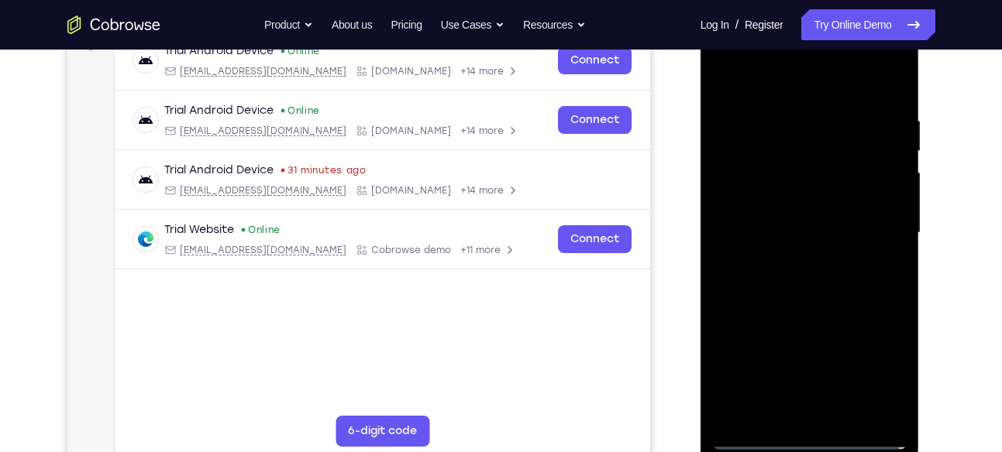
click at [778, 201] on div at bounding box center [809, 233] width 195 height 434
click at [802, 256] on div at bounding box center [809, 233] width 195 height 434
click at [760, 189] on div at bounding box center [809, 233] width 195 height 434
click at [763, 191] on div at bounding box center [809, 233] width 195 height 434
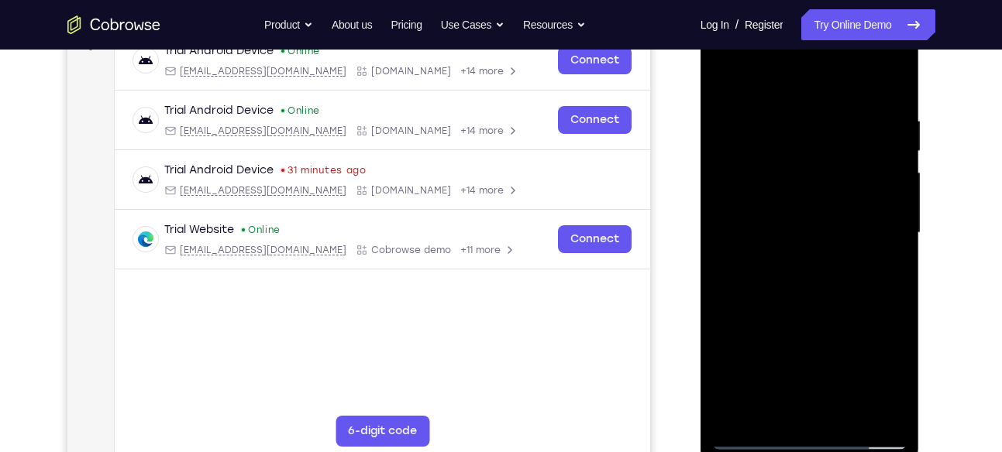
click at [779, 233] on div at bounding box center [809, 233] width 195 height 434
click at [809, 366] on div at bounding box center [809, 233] width 195 height 434
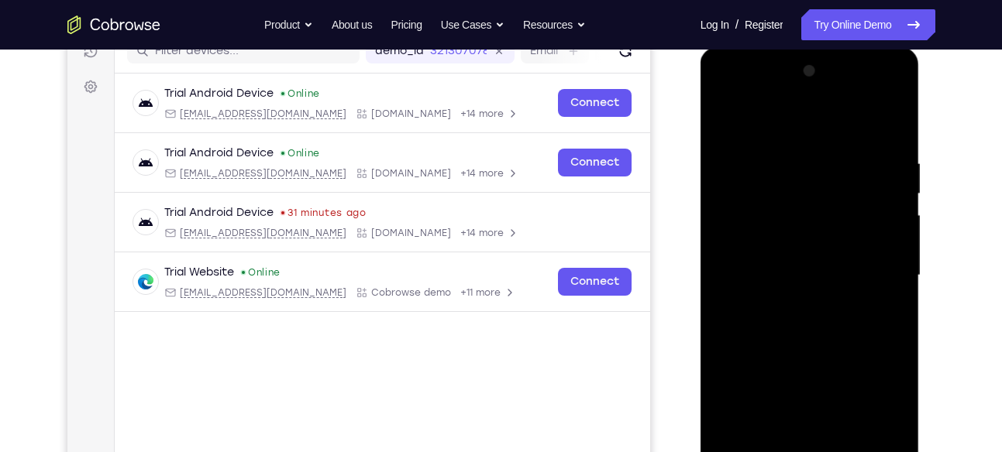
scroll to position [208, 0]
click at [874, 96] on div at bounding box center [809, 277] width 195 height 434
click at [753, 98] on div at bounding box center [809, 277] width 195 height 434
click at [805, 190] on div at bounding box center [809, 277] width 195 height 434
click at [780, 146] on div at bounding box center [809, 277] width 195 height 434
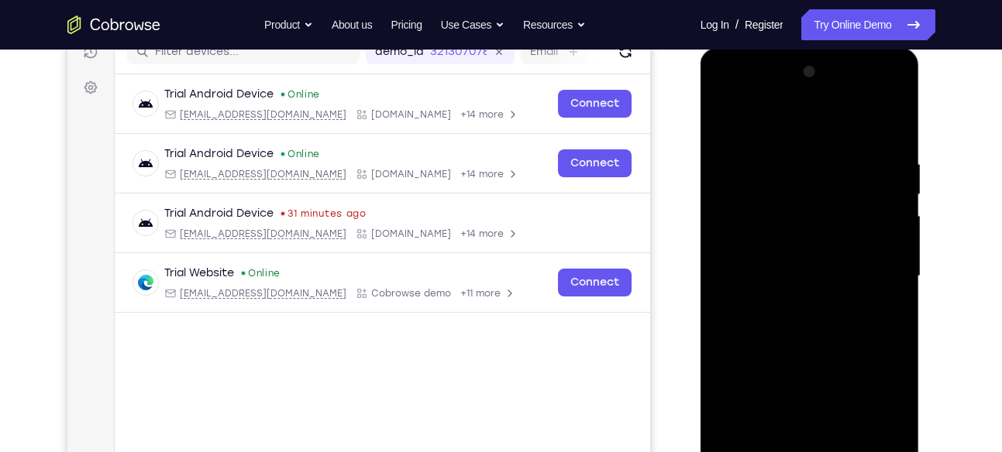
click at [747, 219] on div at bounding box center [809, 277] width 195 height 434
click at [875, 98] on div at bounding box center [809, 277] width 195 height 434
click at [749, 95] on div at bounding box center [809, 277] width 195 height 434
click at [874, 276] on div at bounding box center [809, 277] width 195 height 434
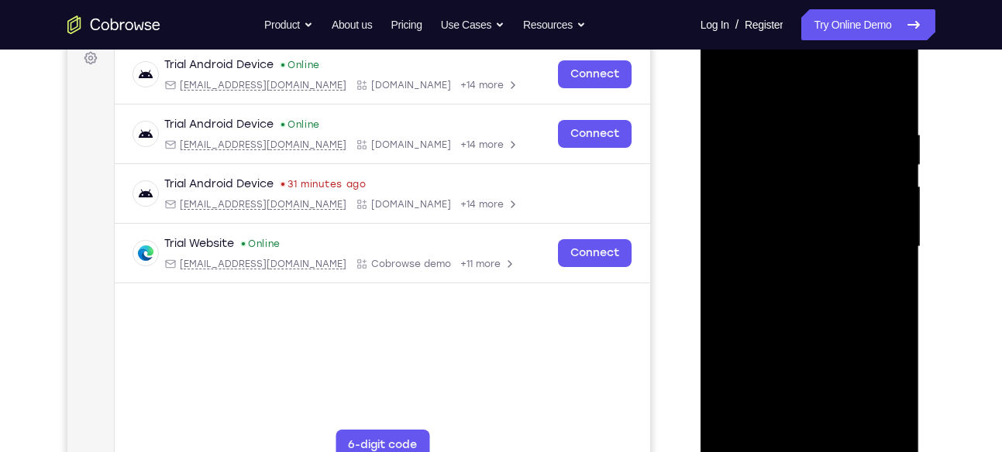
scroll to position [267, 0]
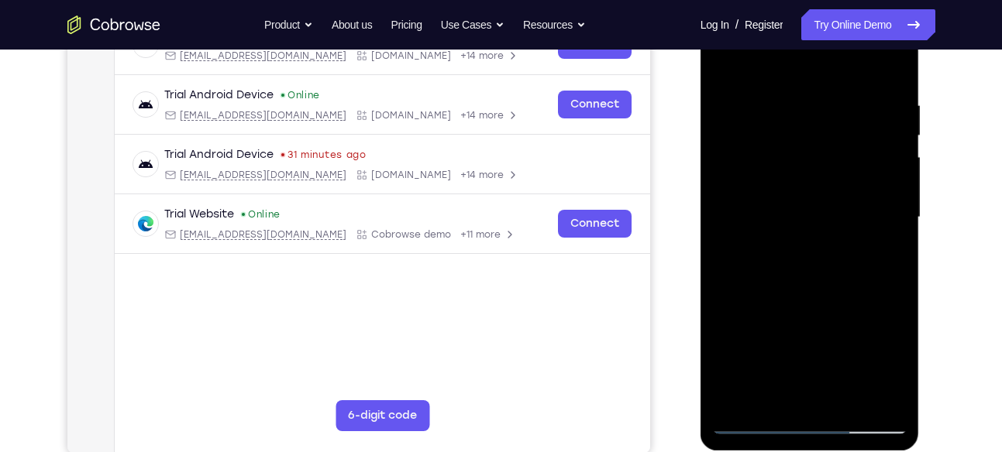
click at [797, 246] on div at bounding box center [809, 218] width 195 height 434
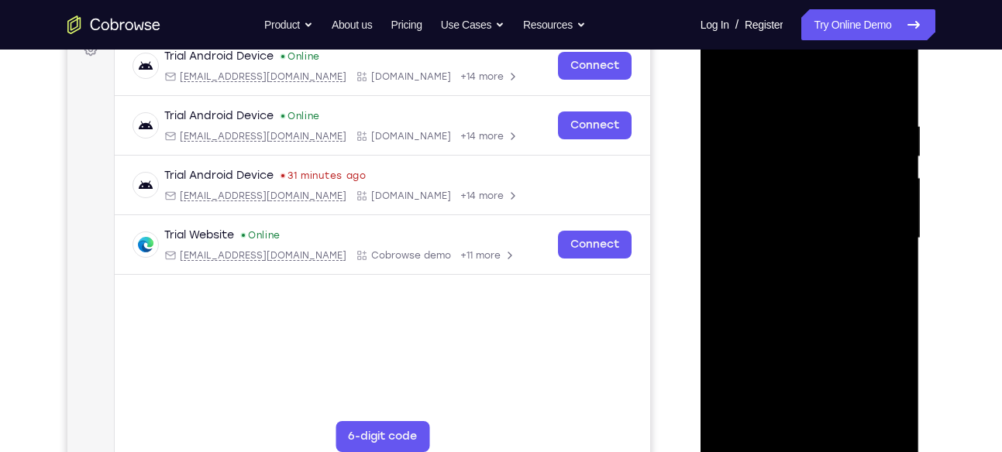
scroll to position [248, 0]
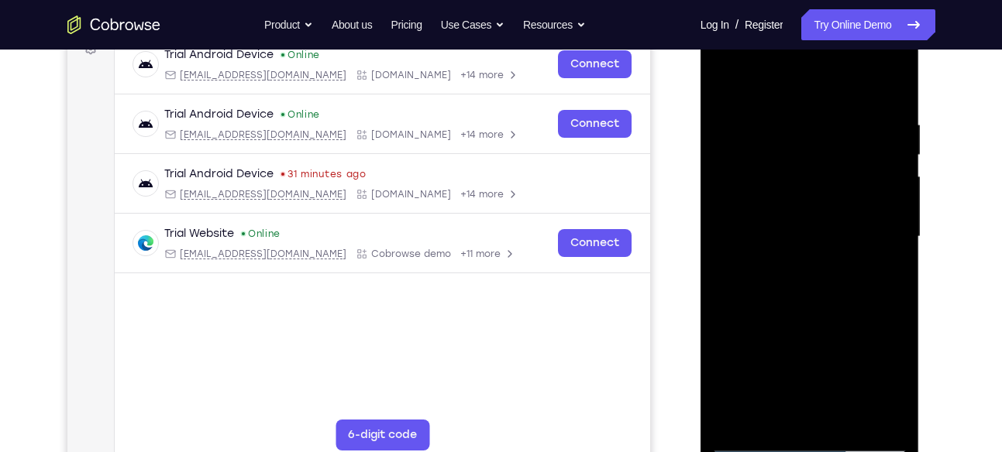
click at [805, 219] on div at bounding box center [809, 237] width 195 height 434
click at [784, 212] on div at bounding box center [809, 237] width 195 height 434
click at [747, 236] on div at bounding box center [809, 237] width 195 height 434
click at [806, 280] on div at bounding box center [809, 237] width 195 height 434
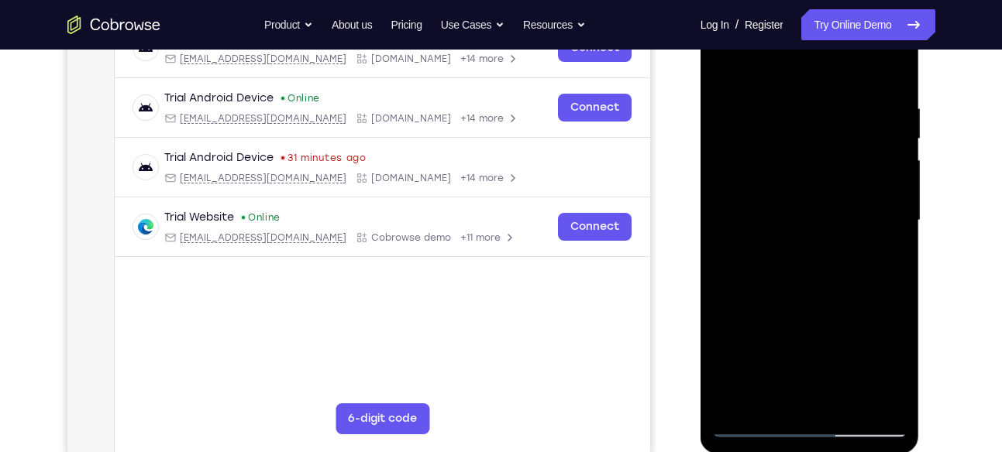
scroll to position [265, 0]
click at [793, 269] on div at bounding box center [809, 220] width 195 height 434
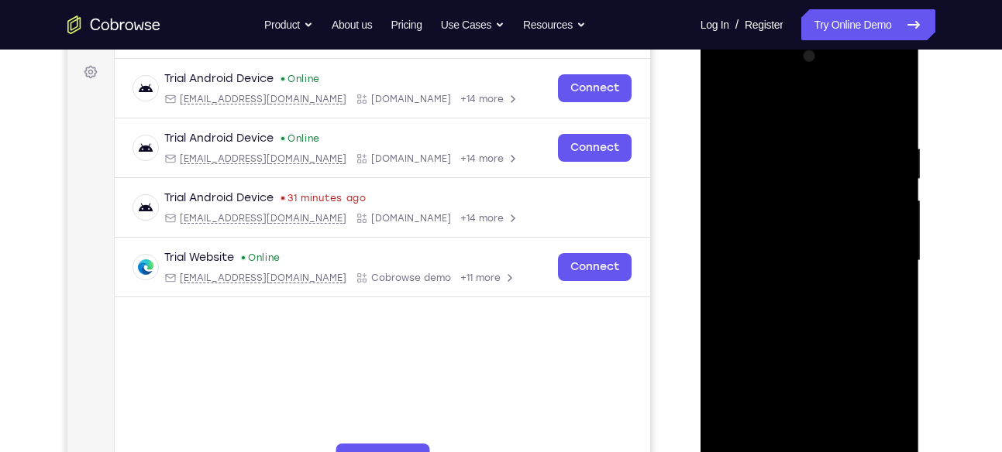
scroll to position [222, 0]
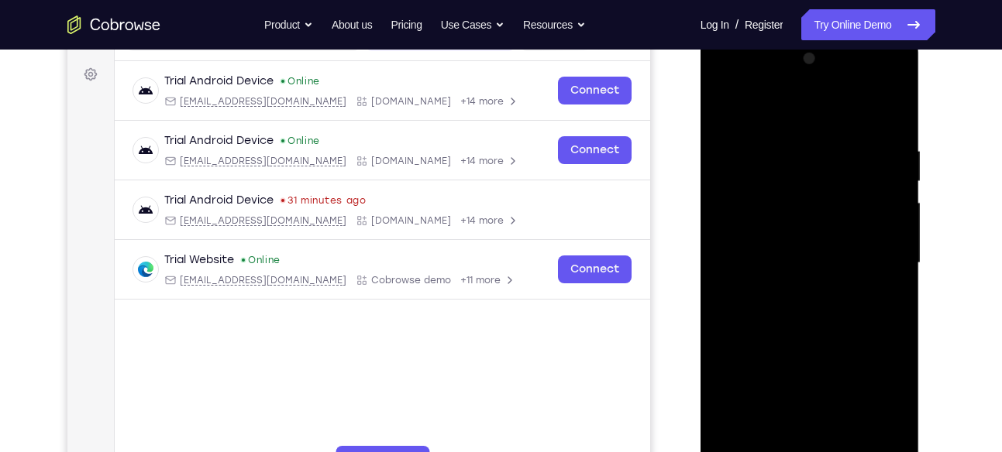
click at [816, 238] on div at bounding box center [809, 263] width 195 height 434
click at [784, 263] on div at bounding box center [809, 263] width 195 height 434
click at [875, 81] on div at bounding box center [809, 263] width 195 height 434
click at [766, 170] on div at bounding box center [809, 263] width 195 height 434
drag, startPoint x: 825, startPoint y: 195, endPoint x: 789, endPoint y: 382, distance: 190.2
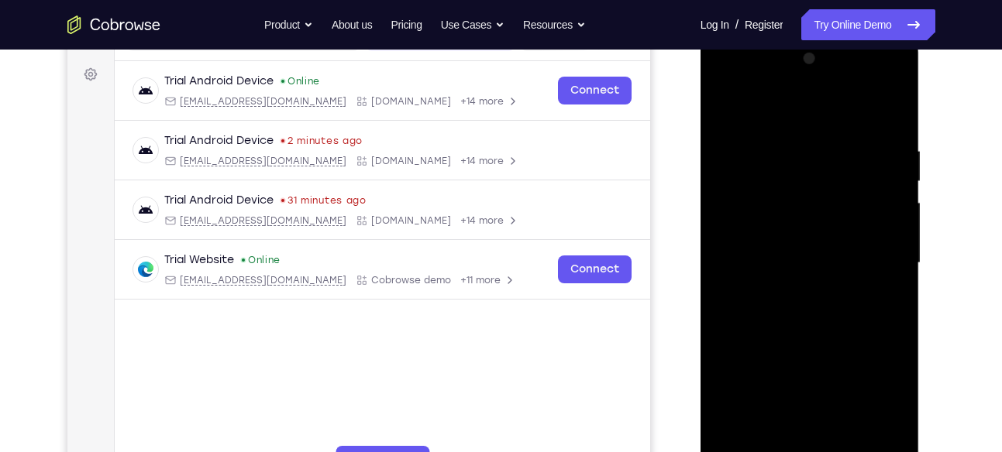
click at [789, 382] on div at bounding box center [809, 263] width 195 height 434
click at [784, 222] on div at bounding box center [809, 263] width 195 height 434
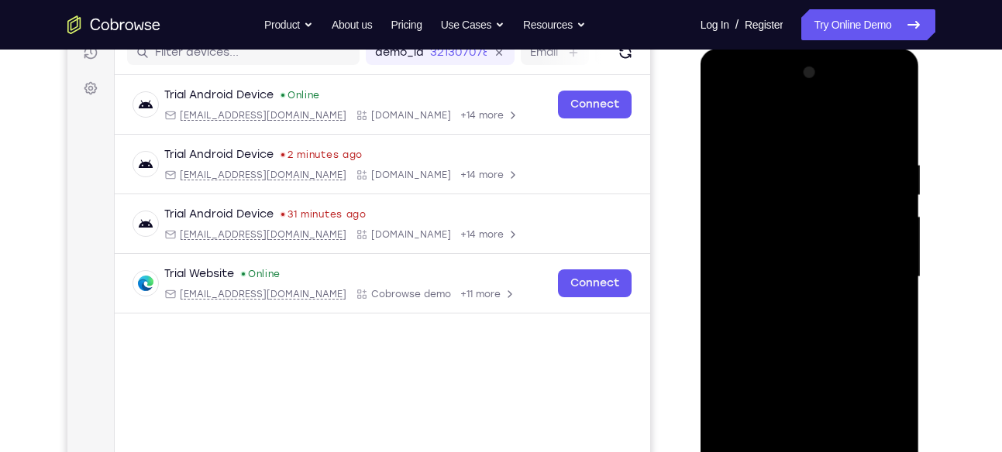
scroll to position [207, 0]
click at [879, 99] on div at bounding box center [809, 278] width 195 height 434
click at [763, 212] on div at bounding box center [809, 278] width 195 height 434
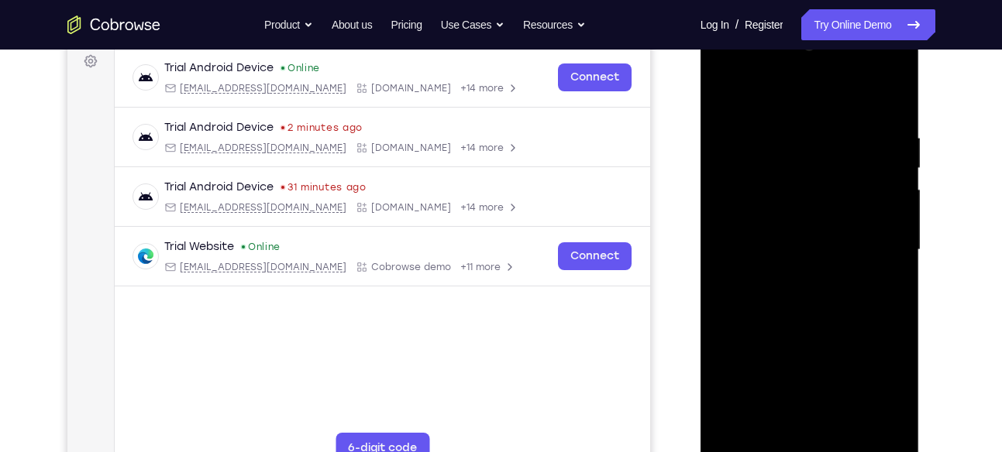
scroll to position [236, 0]
click at [785, 149] on div at bounding box center [809, 249] width 195 height 434
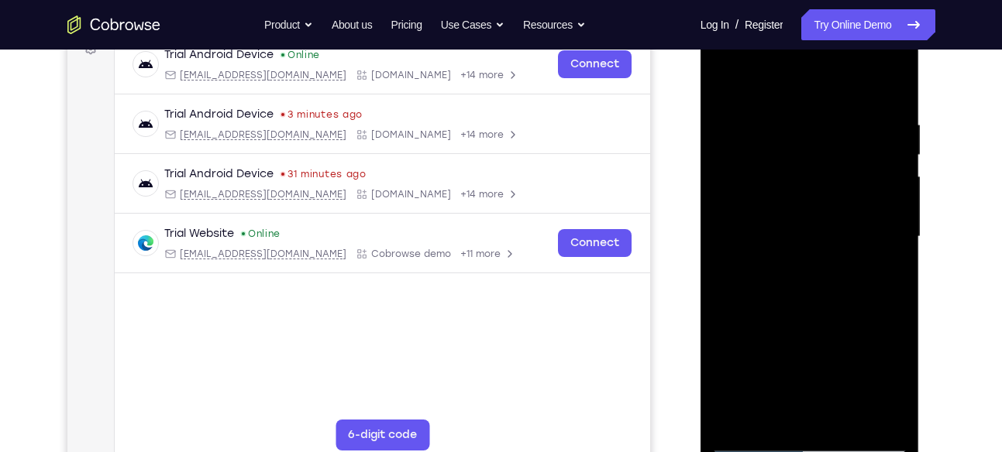
scroll to position [242, 0]
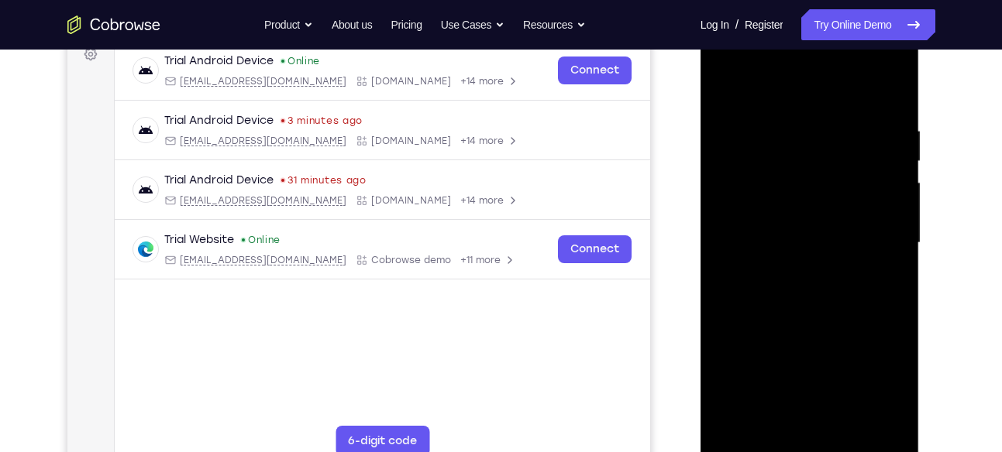
click at [832, 308] on div at bounding box center [809, 243] width 195 height 434
click at [896, 88] on div at bounding box center [809, 243] width 195 height 434
click at [728, 84] on div at bounding box center [809, 243] width 195 height 434
click at [852, 425] on div at bounding box center [809, 243] width 195 height 434
click at [796, 322] on div at bounding box center [809, 243] width 195 height 434
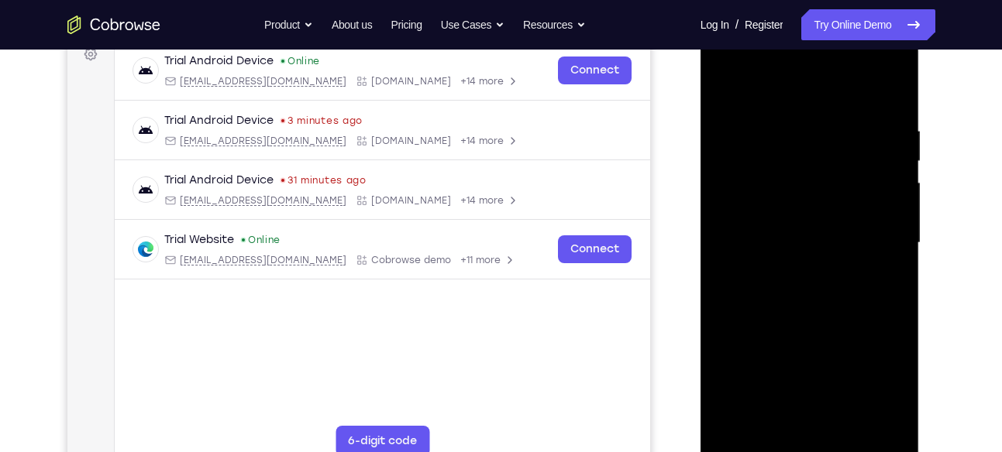
click at [731, 88] on div at bounding box center [809, 243] width 195 height 434
click at [773, 420] on div at bounding box center [809, 243] width 195 height 434
click at [768, 83] on div at bounding box center [809, 243] width 195 height 434
click at [766, 111] on div at bounding box center [809, 243] width 195 height 434
drag, startPoint x: 798, startPoint y: 276, endPoint x: 808, endPoint y: 157, distance: 119.0
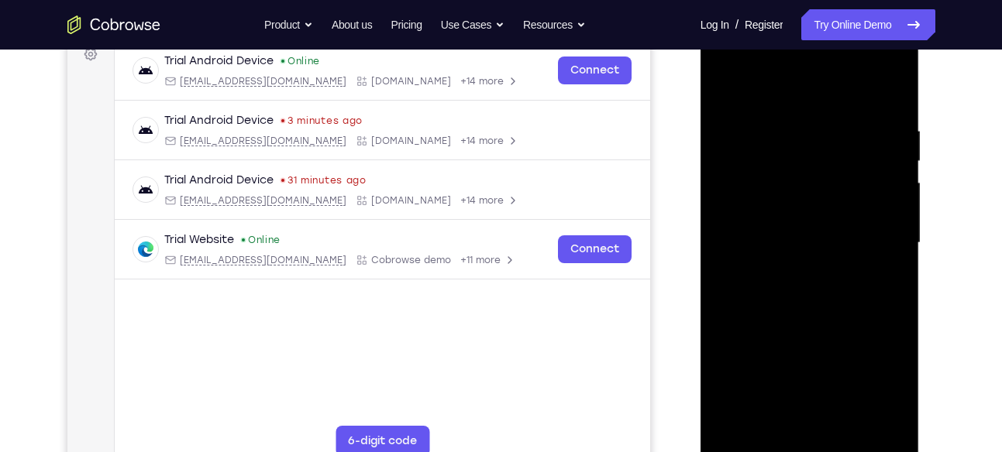
click at [808, 157] on div at bounding box center [809, 243] width 195 height 434
drag, startPoint x: 821, startPoint y: 371, endPoint x: 816, endPoint y: 192, distance: 179.1
click at [816, 192] on div at bounding box center [809, 243] width 195 height 434
click at [807, 278] on div at bounding box center [809, 243] width 195 height 434
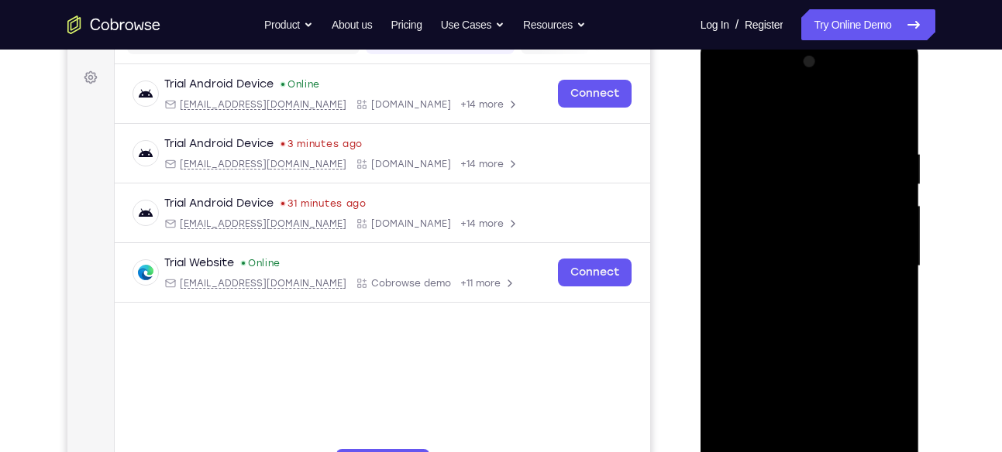
scroll to position [216, 0]
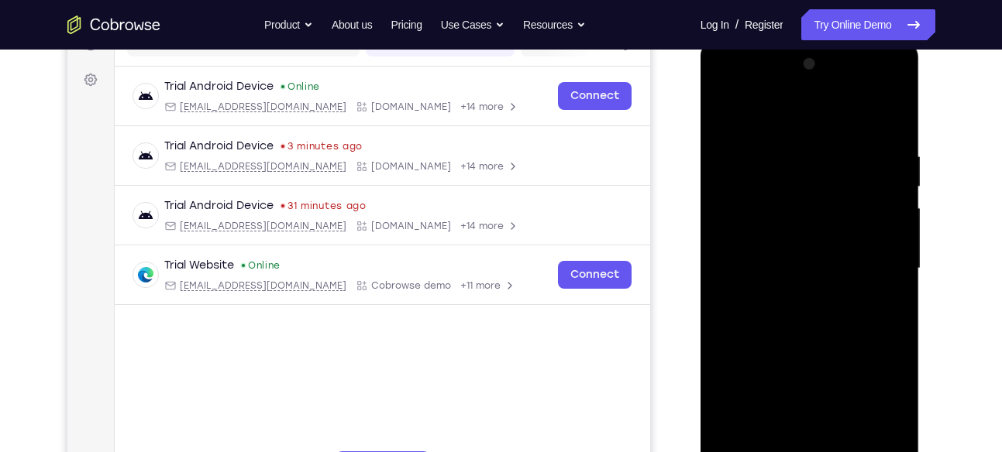
click at [728, 112] on div at bounding box center [809, 269] width 195 height 434
drag, startPoint x: 812, startPoint y: 152, endPoint x: 788, endPoint y: 239, distance: 90.8
click at [788, 239] on div at bounding box center [809, 269] width 195 height 434
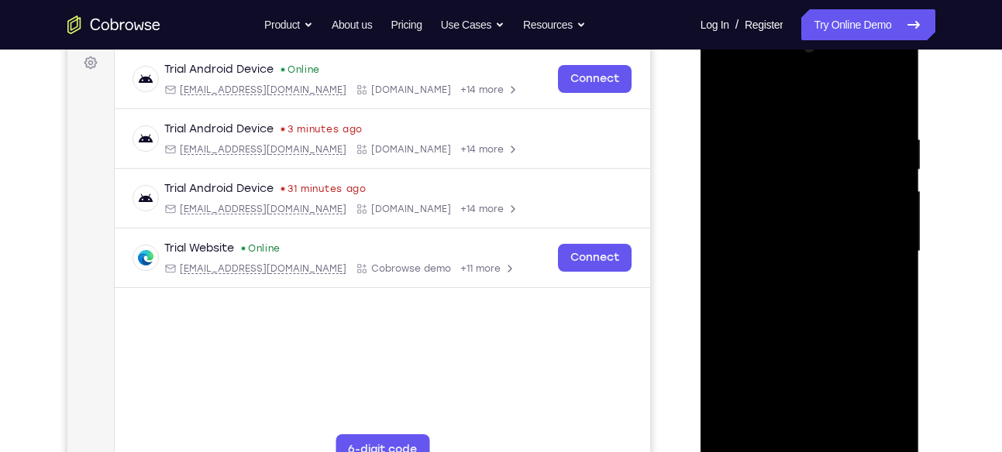
click at [744, 129] on div at bounding box center [809, 252] width 195 height 434
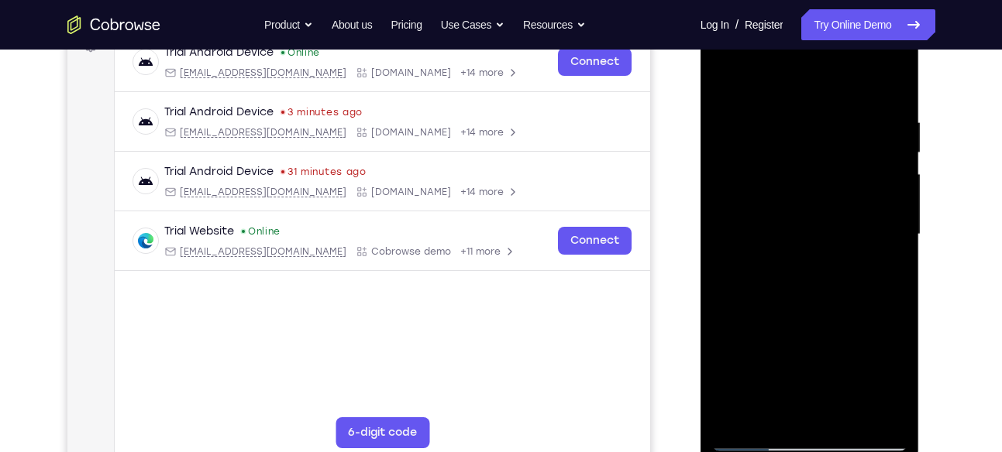
click at [889, 84] on div at bounding box center [809, 235] width 195 height 434
click at [738, 418] on div at bounding box center [809, 235] width 195 height 434
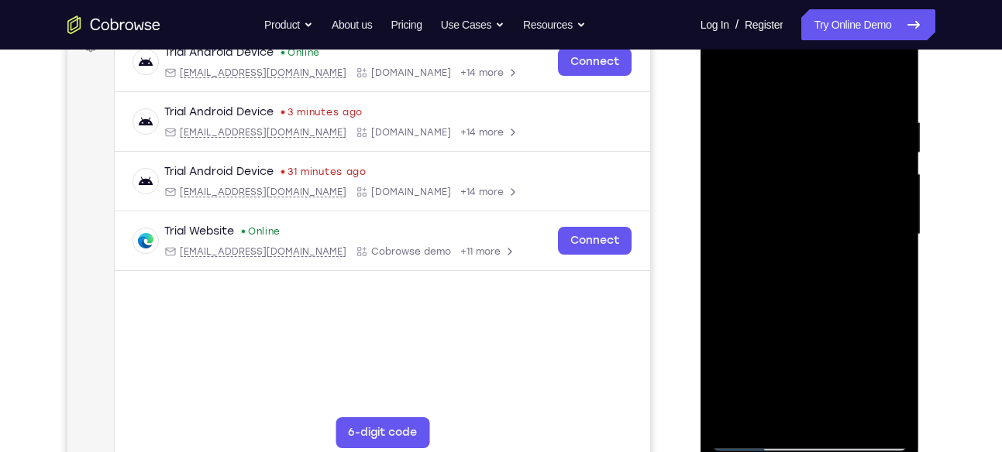
drag, startPoint x: 822, startPoint y: 132, endPoint x: 813, endPoint y: 311, distance: 179.2
click at [813, 311] on div at bounding box center [809, 235] width 195 height 434
click at [791, 113] on div at bounding box center [809, 235] width 195 height 434
click at [889, 195] on div at bounding box center [809, 235] width 195 height 434
click at [889, 211] on div at bounding box center [809, 235] width 195 height 434
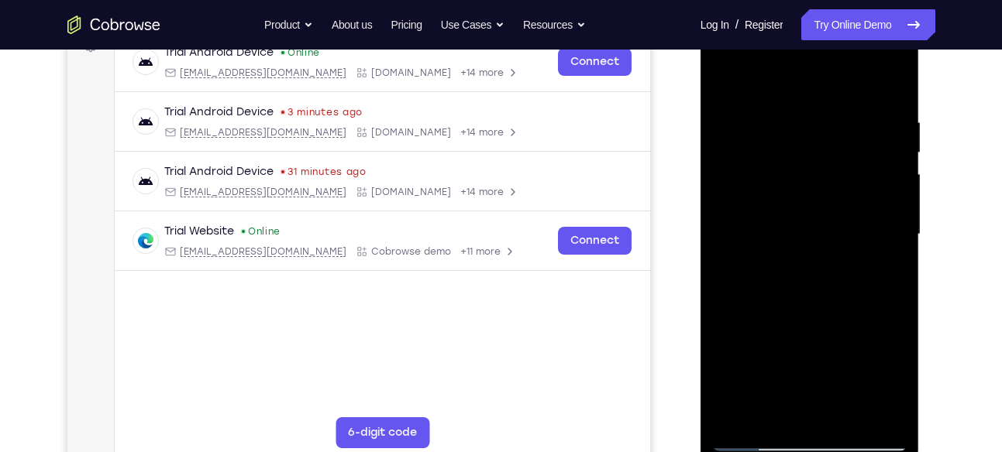
click at [889, 227] on div at bounding box center [809, 235] width 195 height 434
click at [896, 246] on div at bounding box center [809, 235] width 195 height 434
click at [888, 174] on div at bounding box center [809, 235] width 195 height 434
click at [735, 249] on div at bounding box center [809, 235] width 195 height 434
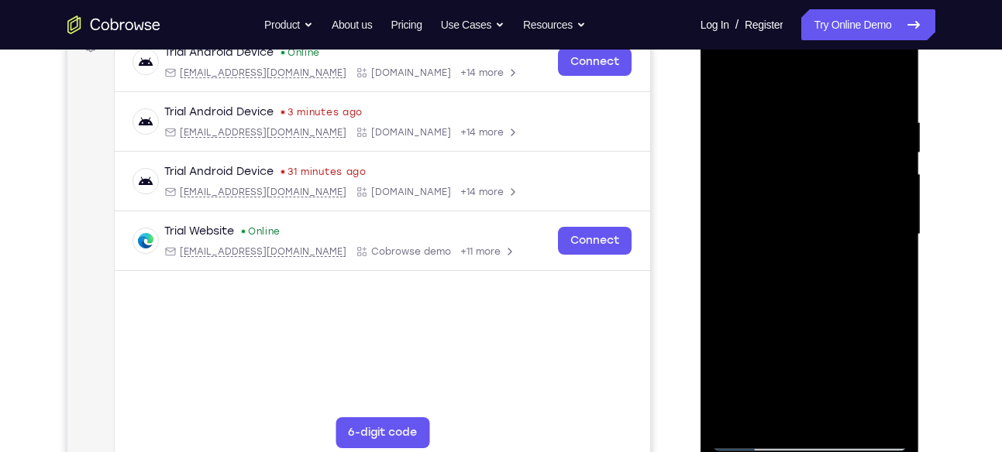
click at [896, 209] on div at bounding box center [809, 235] width 195 height 434
click at [896, 193] on div at bounding box center [809, 235] width 195 height 434
click at [894, 189] on div at bounding box center [809, 235] width 195 height 434
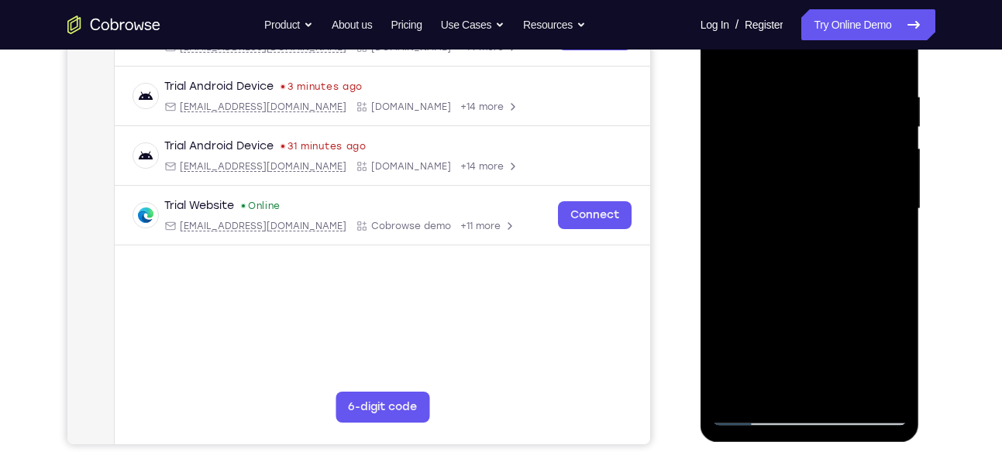
scroll to position [277, 0]
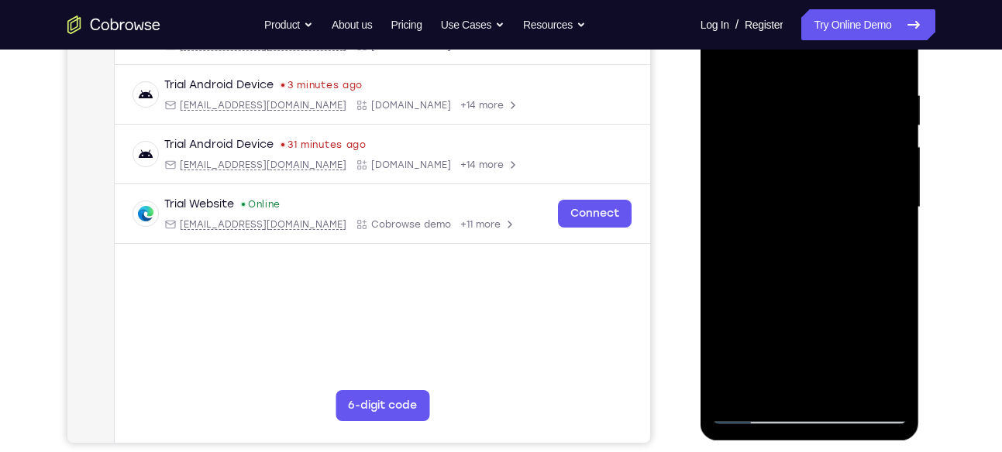
drag, startPoint x: 894, startPoint y: 162, endPoint x: 833, endPoint y: 196, distance: 70.1
click at [833, 196] on div at bounding box center [809, 208] width 195 height 434
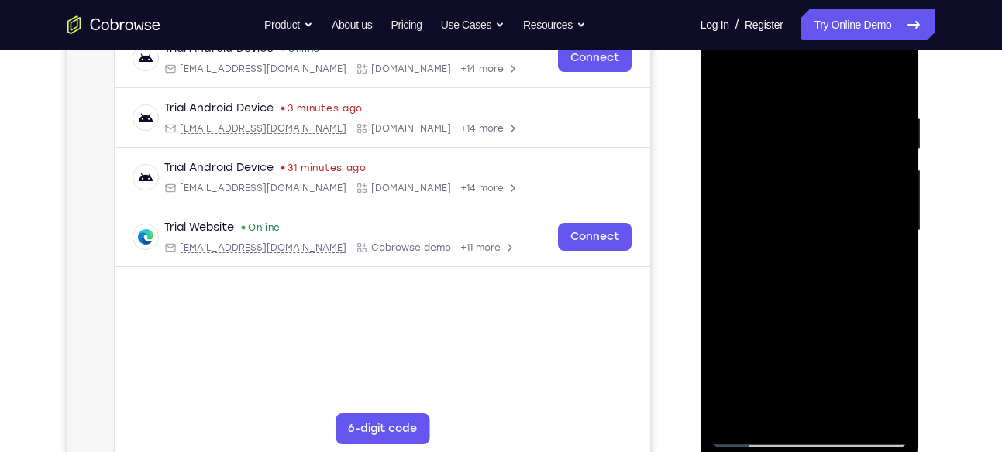
scroll to position [248, 0]
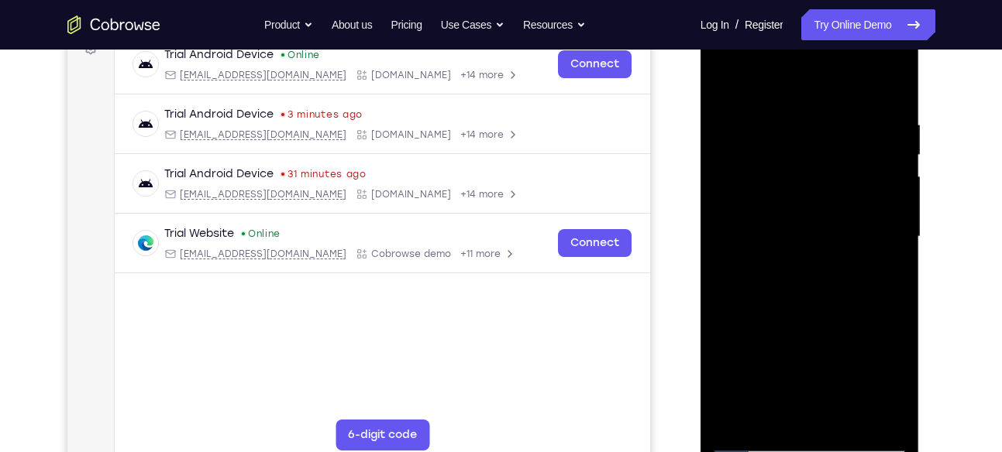
click at [889, 91] on div at bounding box center [809, 237] width 195 height 434
drag, startPoint x: 724, startPoint y: 277, endPoint x: 828, endPoint y: 265, distance: 105.2
click at [828, 265] on div at bounding box center [809, 237] width 195 height 434
drag, startPoint x: 750, startPoint y: 270, endPoint x: 814, endPoint y: 270, distance: 64.3
click at [814, 270] on div at bounding box center [809, 237] width 195 height 434
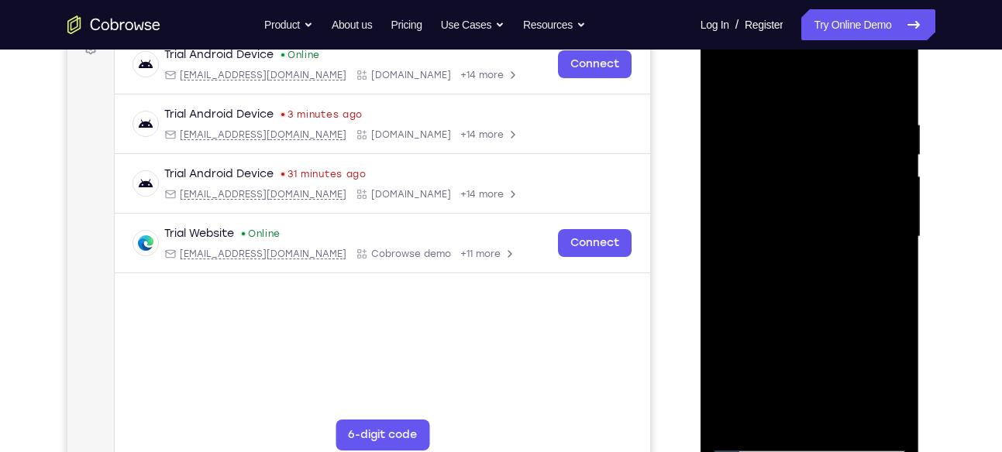
click at [891, 86] on div at bounding box center [809, 237] width 195 height 434
click at [848, 413] on div at bounding box center [809, 237] width 195 height 434
drag, startPoint x: 807, startPoint y: 384, endPoint x: 808, endPoint y: 315, distance: 69.0
click at [808, 315] on div at bounding box center [809, 237] width 195 height 434
click at [774, 355] on div at bounding box center [809, 237] width 195 height 434
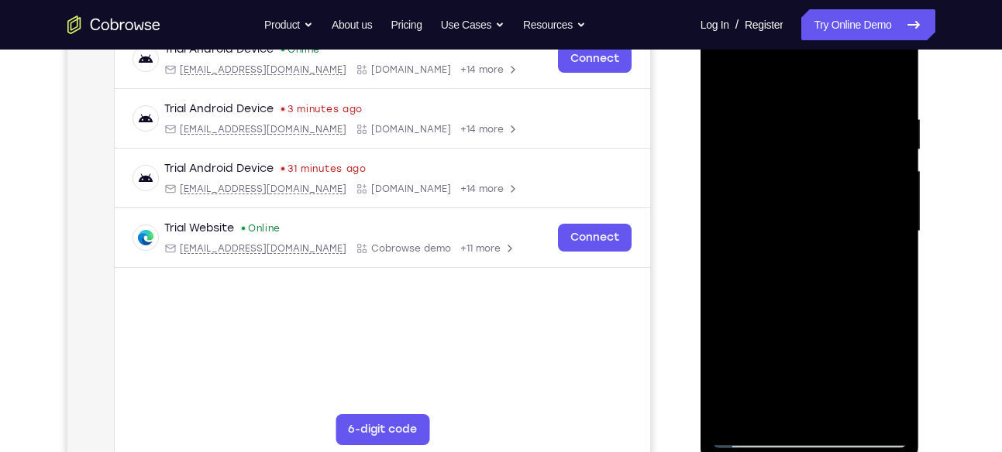
scroll to position [228, 0]
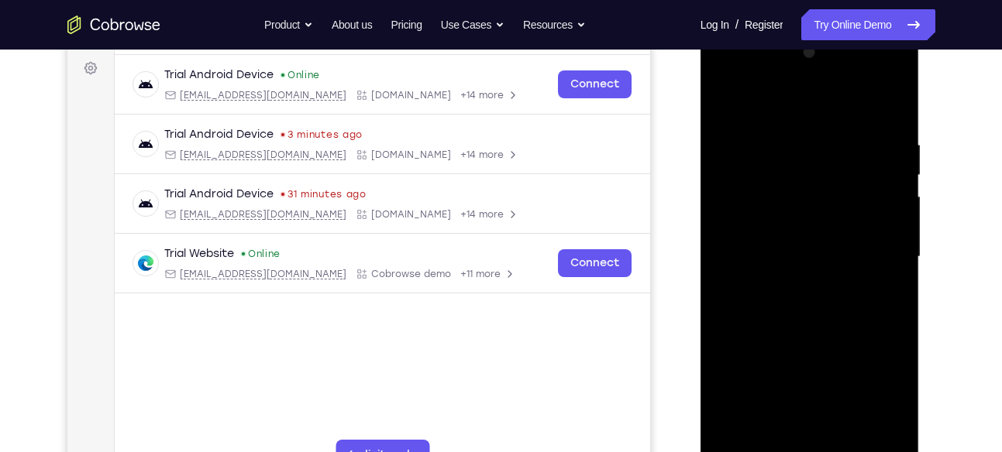
click at [728, 106] on div at bounding box center [809, 257] width 195 height 434
click at [726, 100] on div at bounding box center [809, 257] width 195 height 434
drag, startPoint x: 833, startPoint y: 154, endPoint x: 813, endPoint y: 330, distance: 177.0
click at [813, 330] on div at bounding box center [809, 257] width 195 height 434
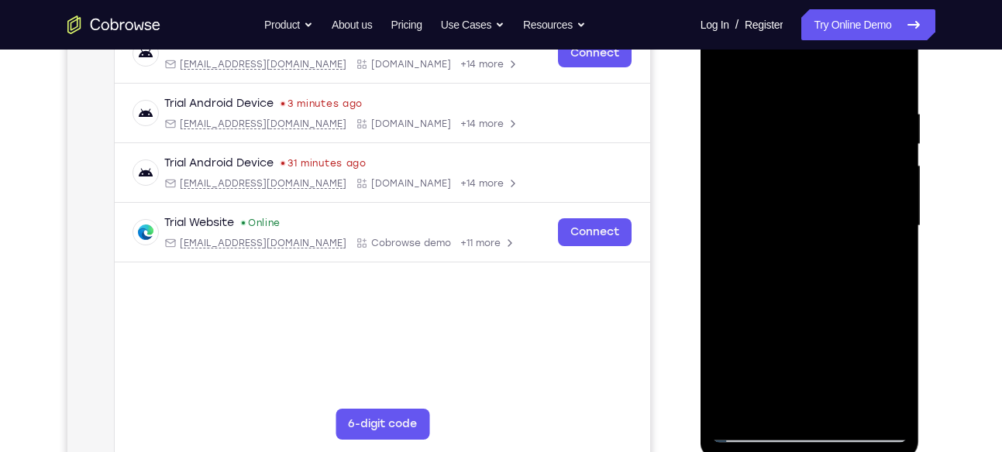
scroll to position [261, 0]
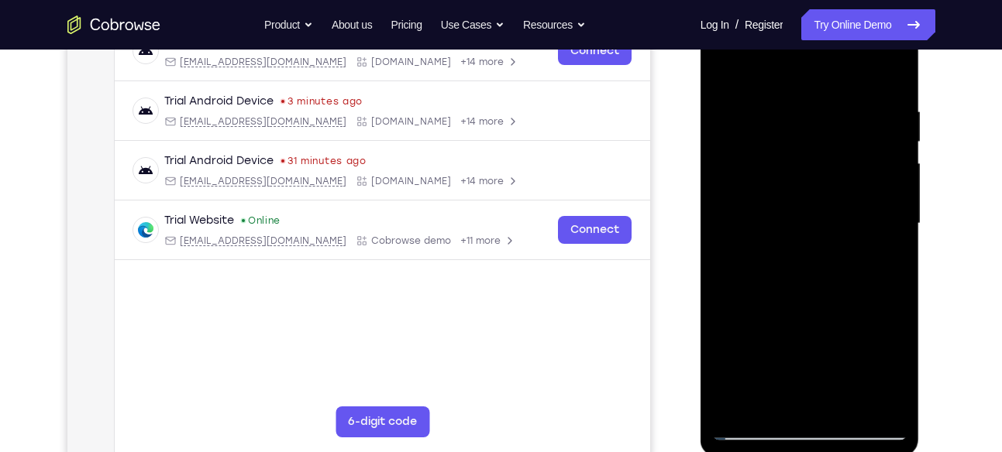
click at [771, 404] on div at bounding box center [809, 224] width 195 height 434
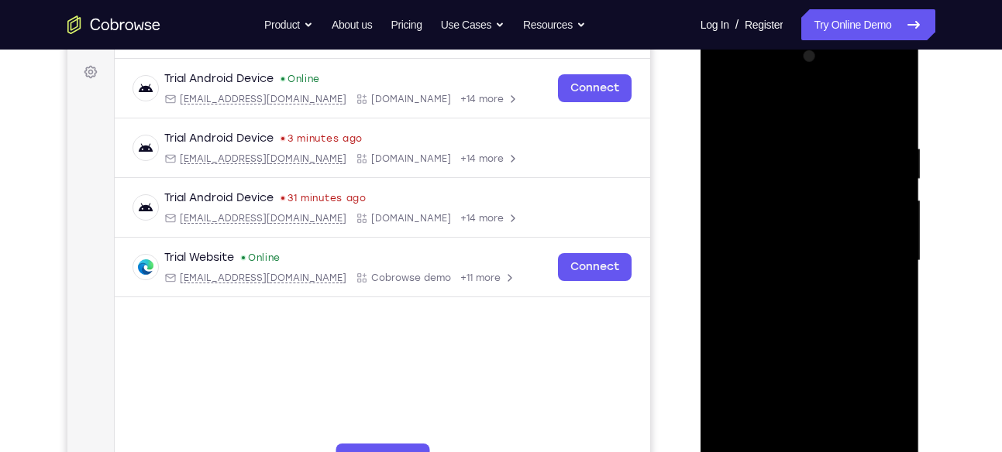
scroll to position [223, 0]
click at [760, 108] on div at bounding box center [809, 262] width 195 height 434
click at [767, 208] on div at bounding box center [809, 262] width 195 height 434
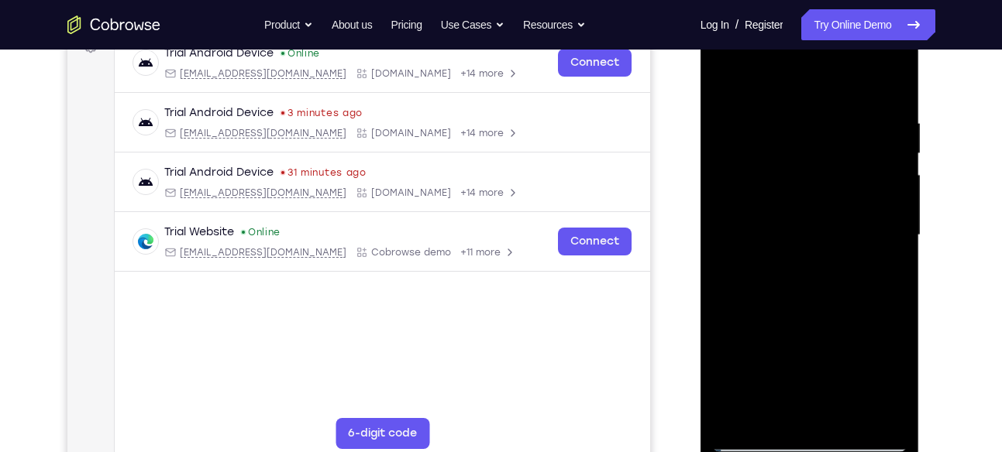
scroll to position [250, 0]
click at [738, 412] on div at bounding box center [809, 235] width 195 height 434
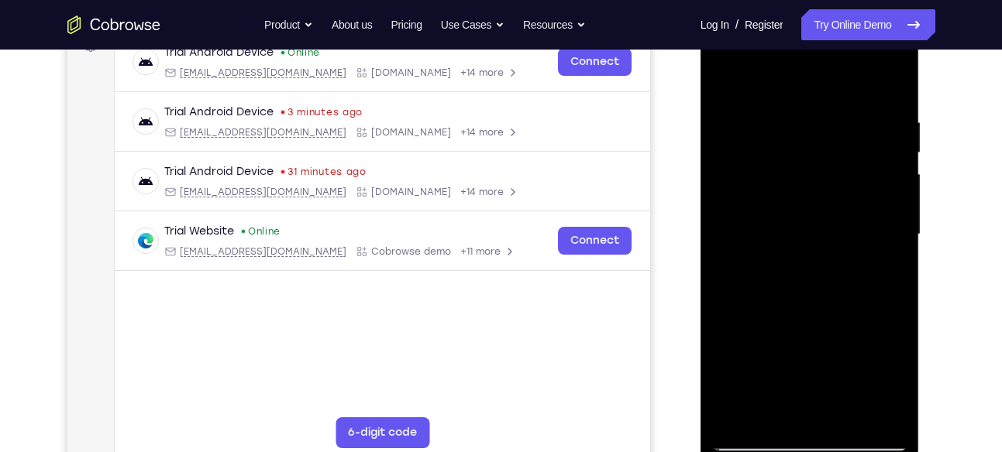
click at [738, 412] on div at bounding box center [809, 235] width 195 height 434
click at [793, 112] on div at bounding box center [809, 235] width 195 height 434
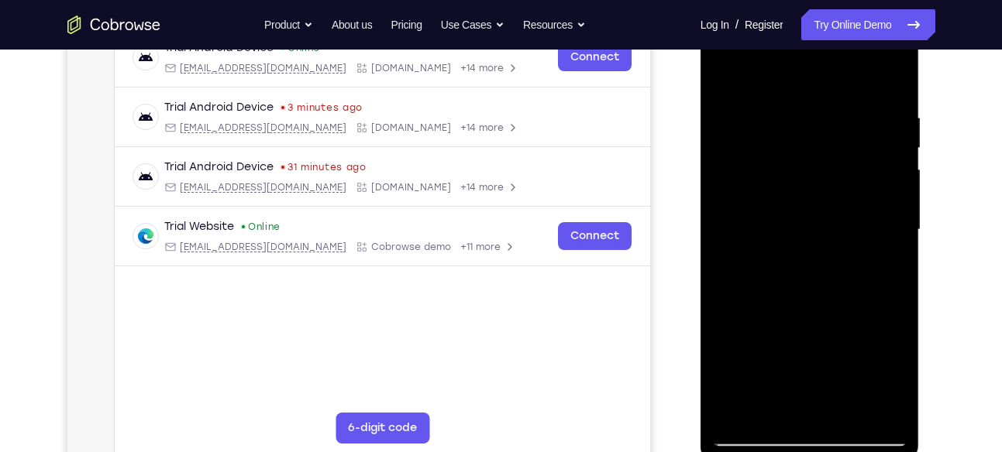
scroll to position [252, 0]
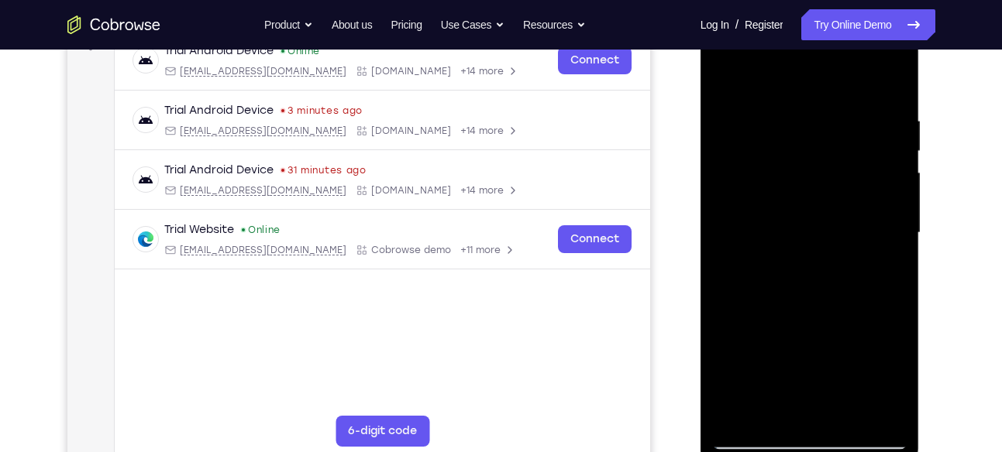
click at [891, 201] on div at bounding box center [809, 233] width 195 height 434
click at [891, 181] on div at bounding box center [809, 233] width 195 height 434
click at [886, 144] on div at bounding box center [809, 233] width 195 height 434
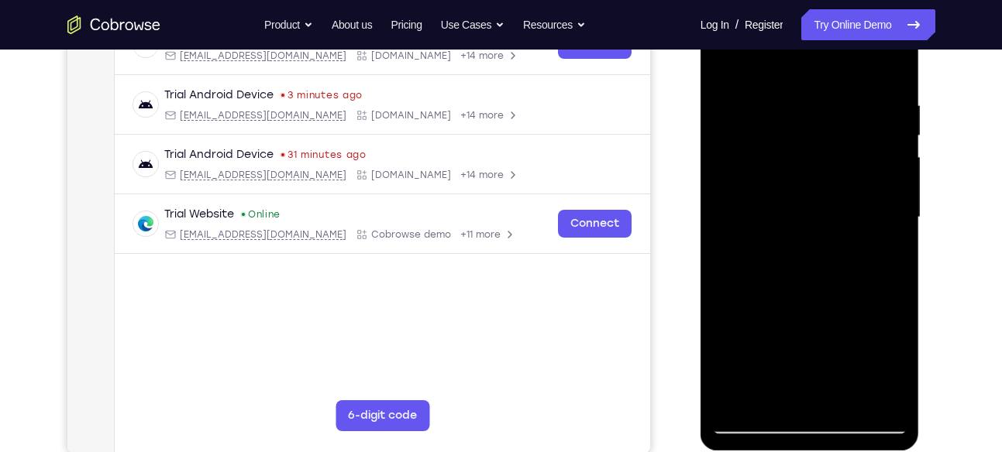
drag, startPoint x: 886, startPoint y: 155, endPoint x: 808, endPoint y: 176, distance: 80.3
click at [808, 176] on div at bounding box center [809, 218] width 195 height 434
